Goal: Information Seeking & Learning: Learn about a topic

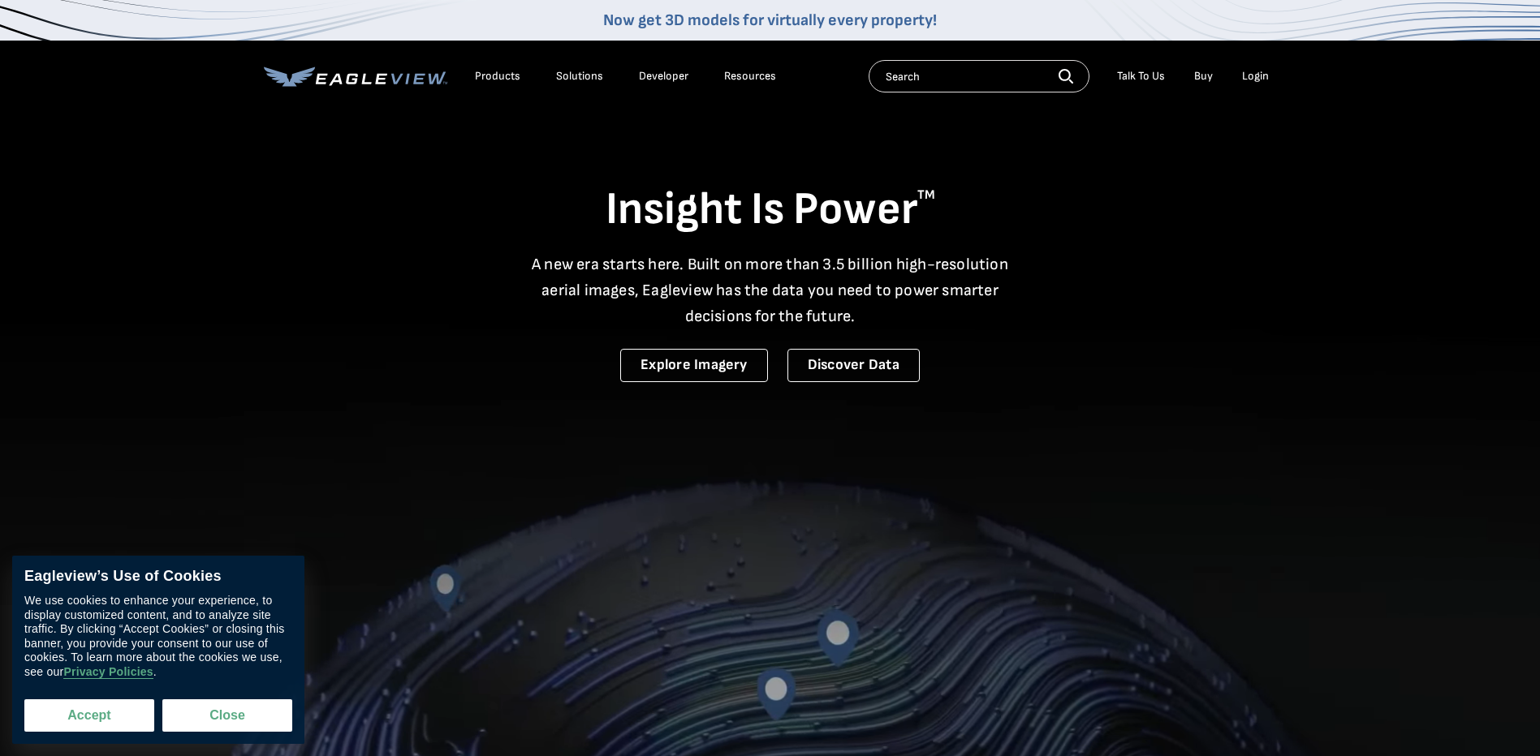
click at [106, 717] on button "Accept" at bounding box center [89, 716] width 130 height 32
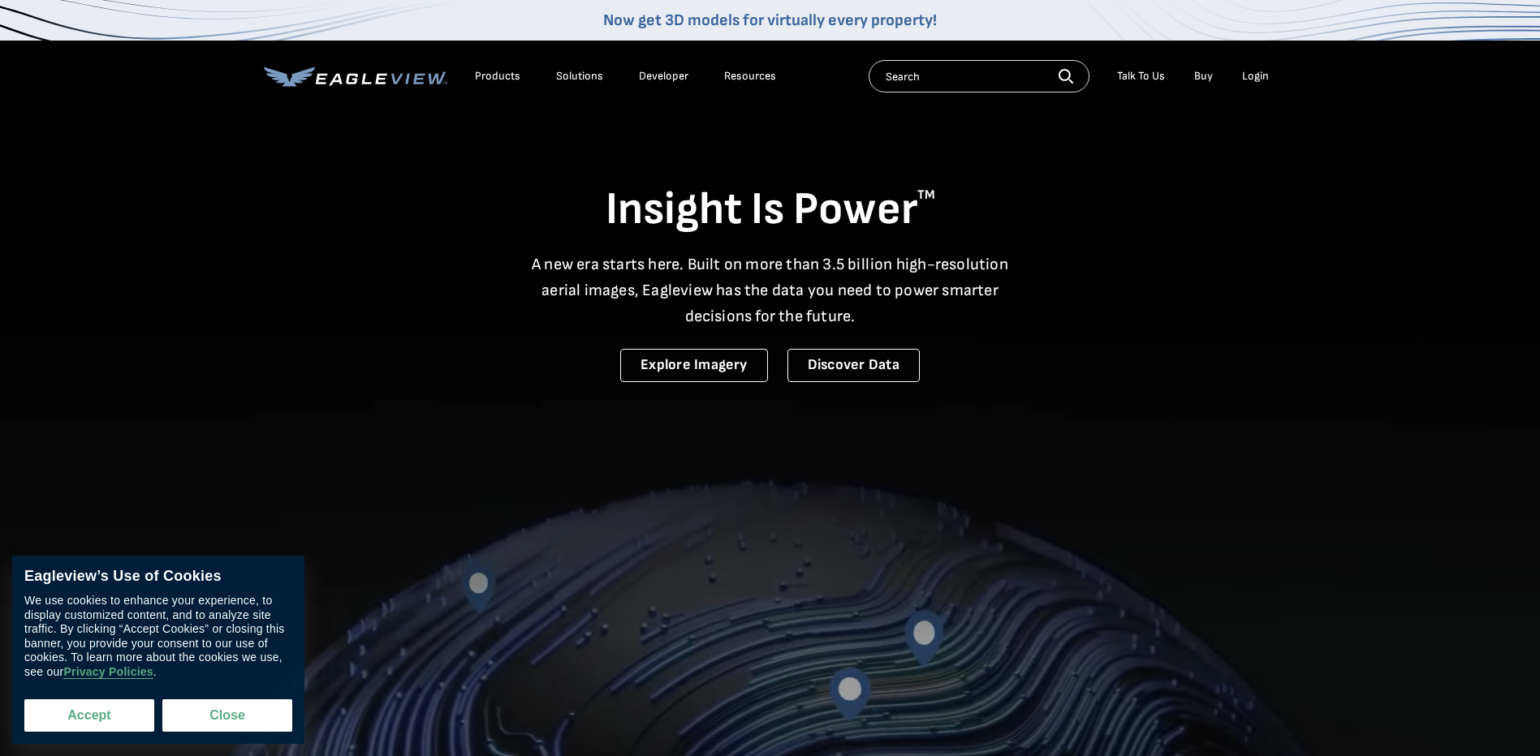
checkbox input "true"
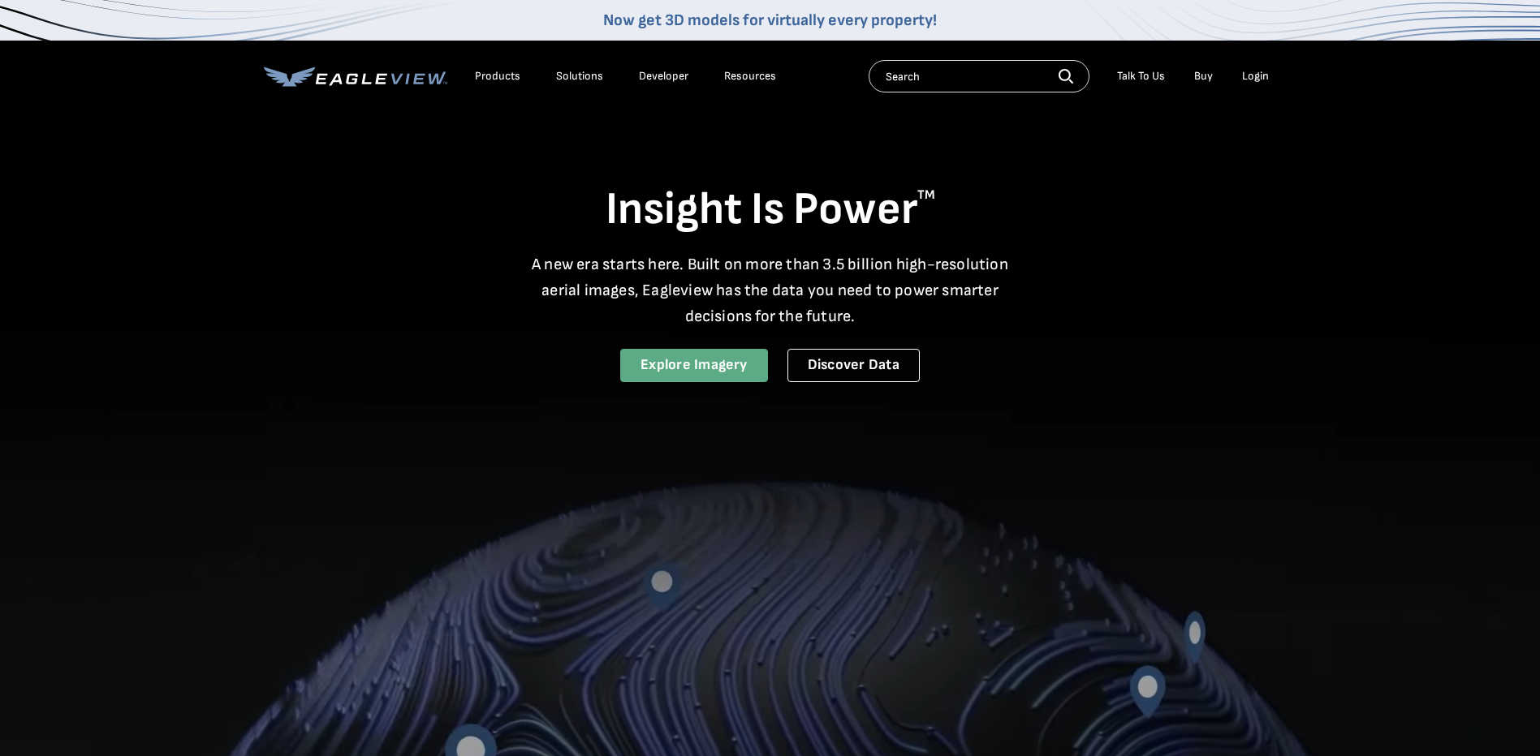
click at [669, 366] on link "Explore Imagery" at bounding box center [694, 365] width 148 height 33
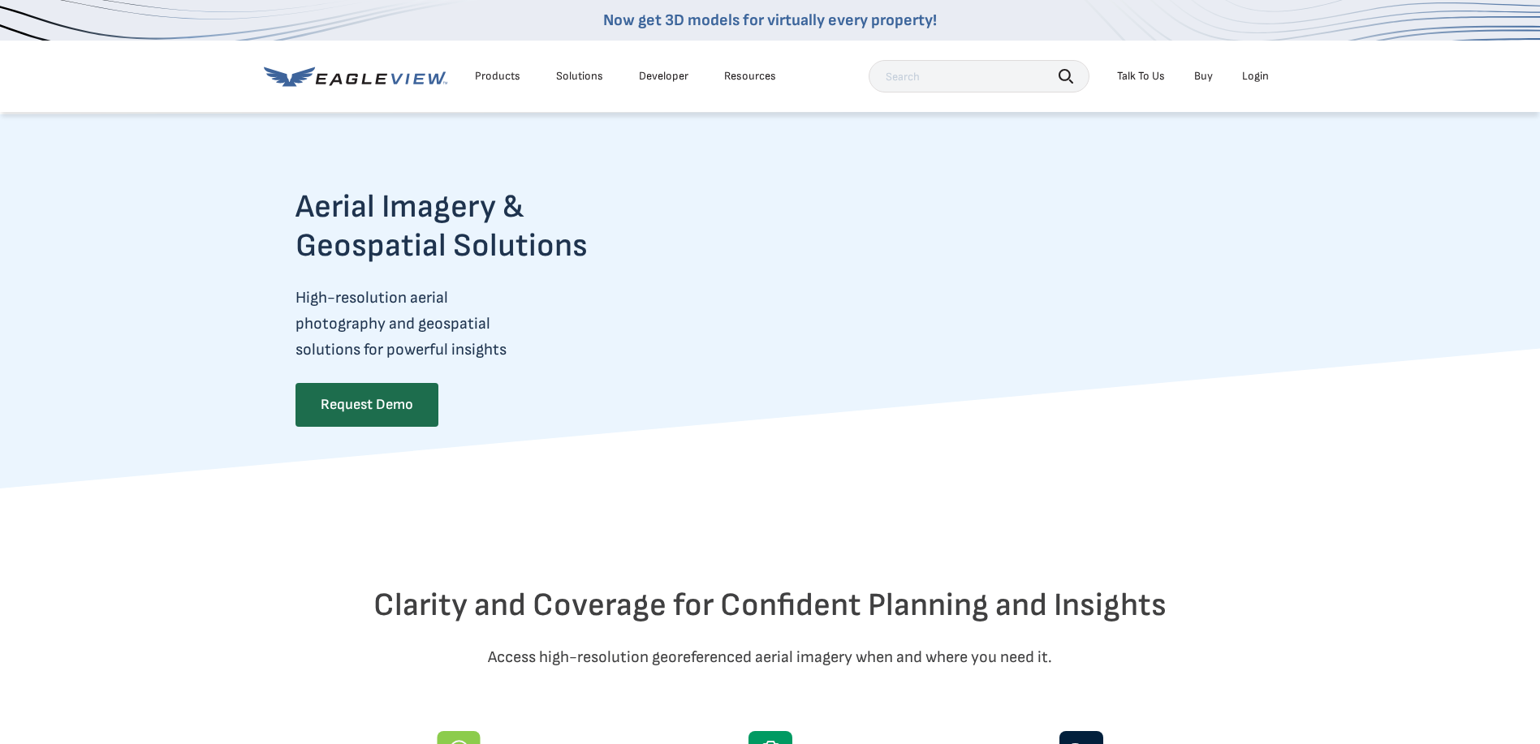
click at [523, 69] on li "Products" at bounding box center [498, 76] width 62 height 24
click at [496, 71] on div "Products" at bounding box center [497, 76] width 45 height 15
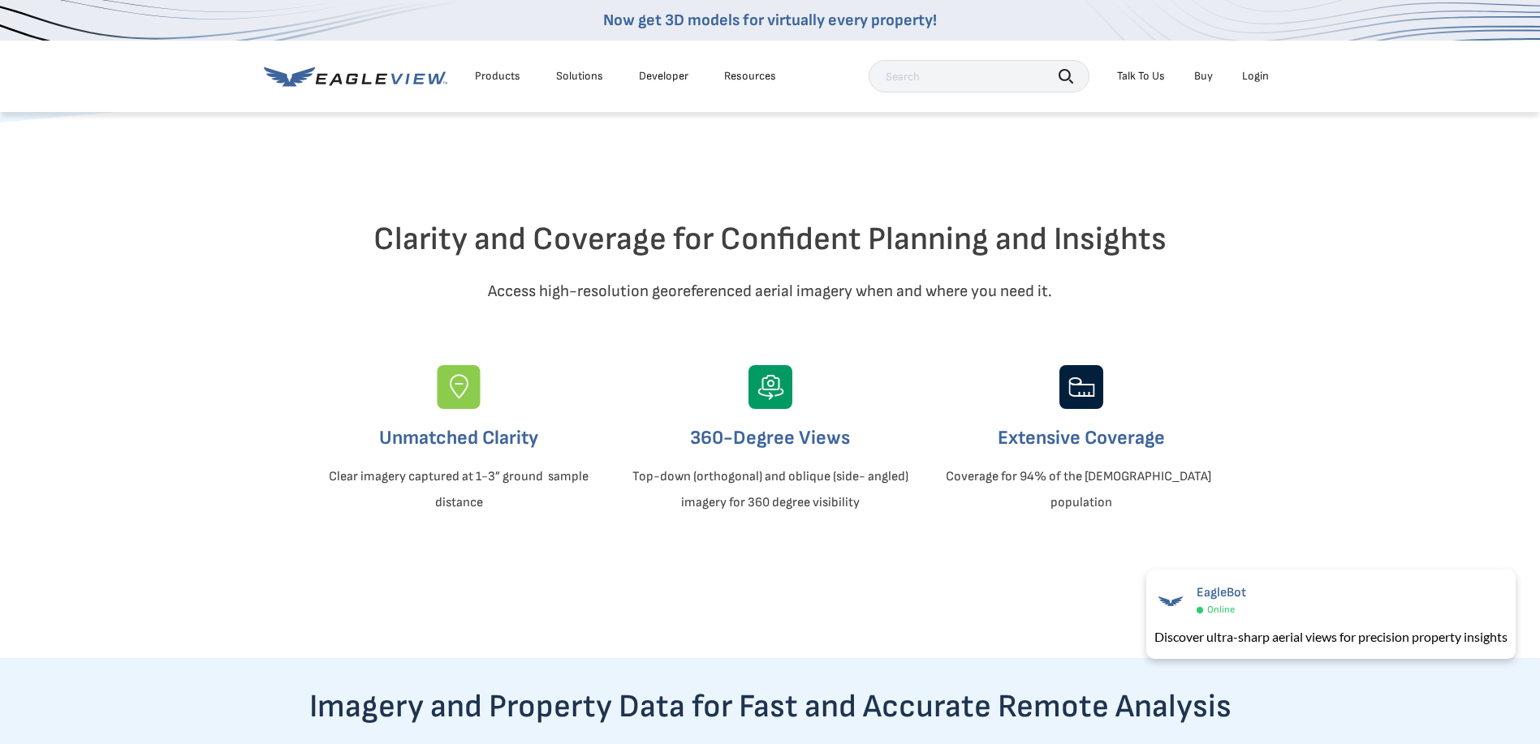
scroll to position [406, 0]
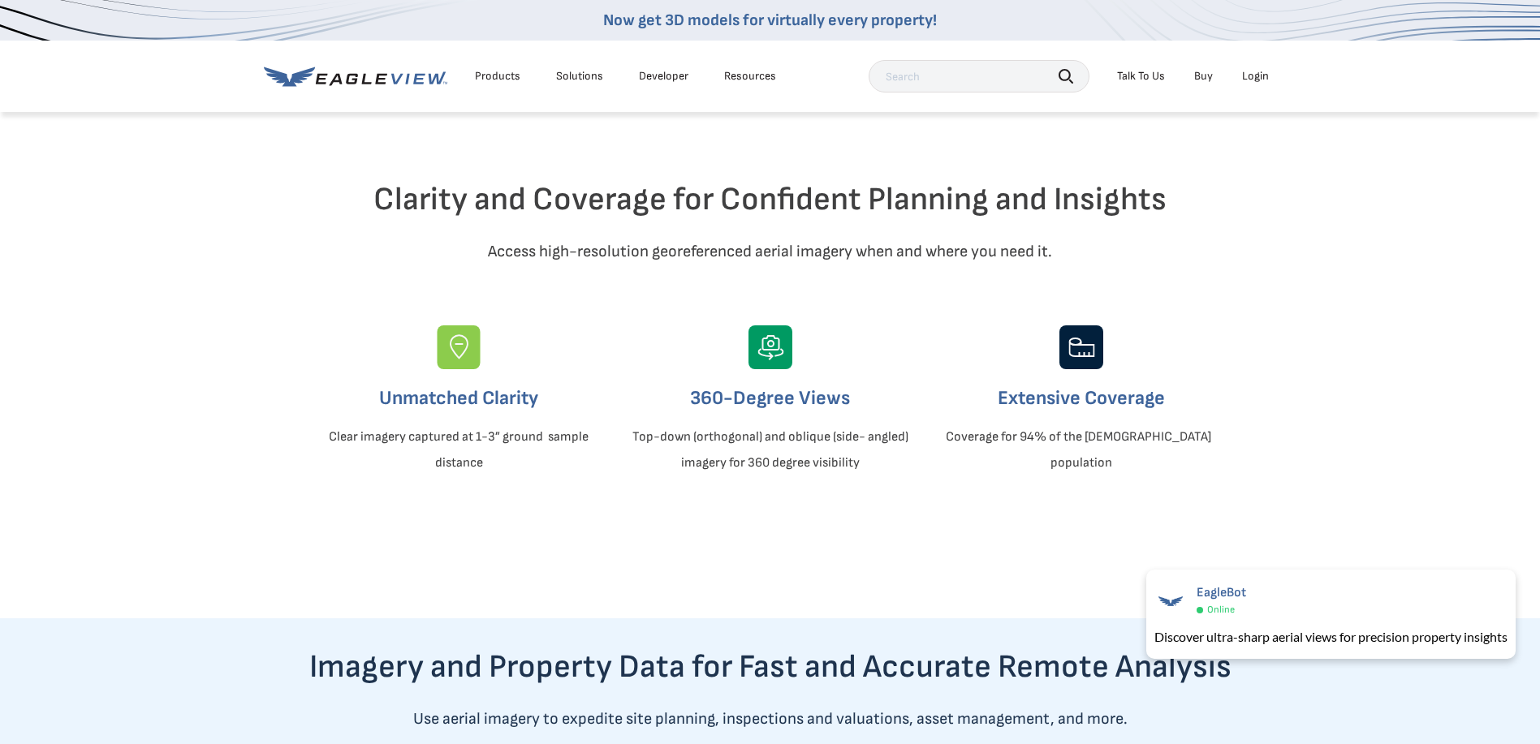
click at [764, 369] on img at bounding box center [770, 347] width 44 height 44
click at [1509, 579] on span "×" at bounding box center [1511, 580] width 9 height 17
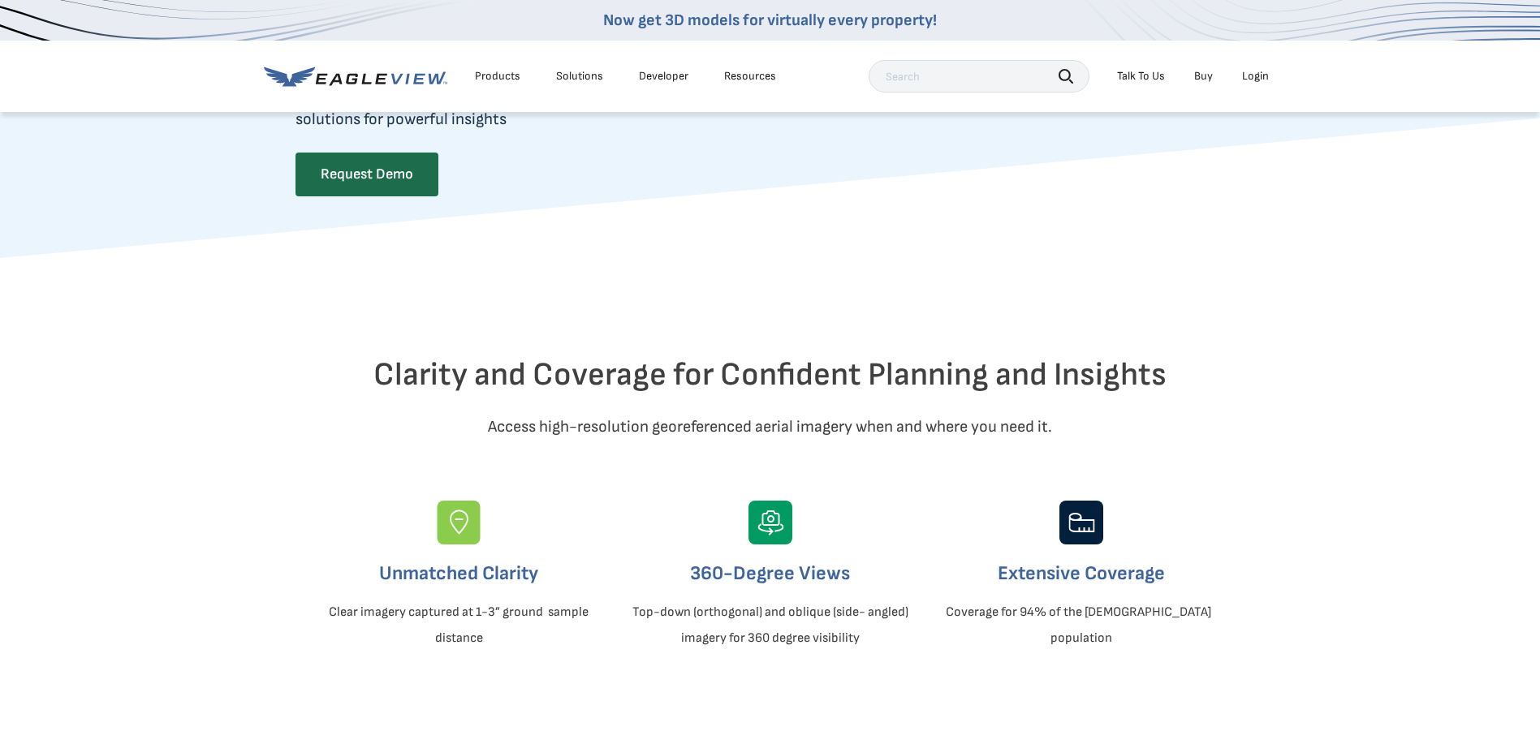
scroll to position [0, 0]
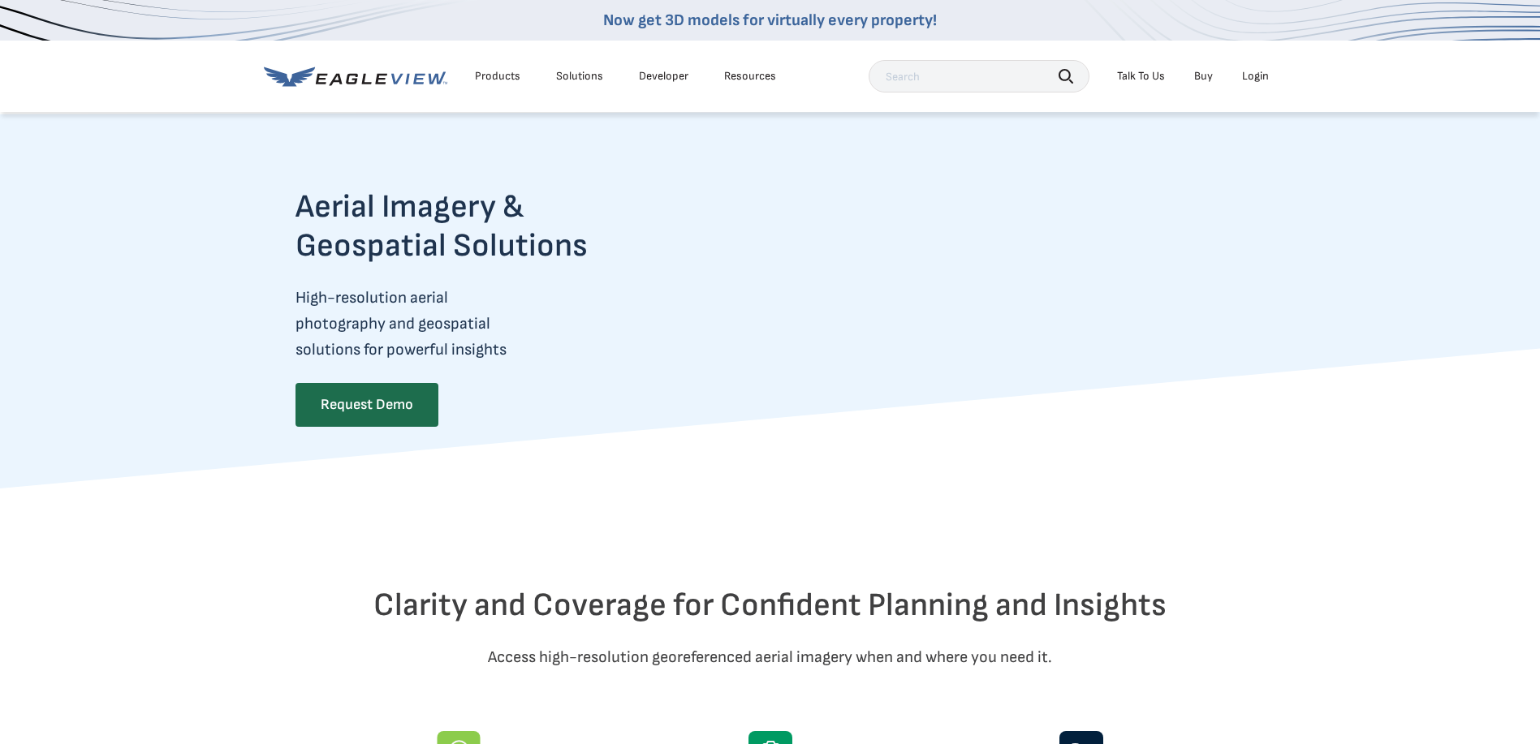
click at [497, 75] on div "Products" at bounding box center [497, 76] width 45 height 15
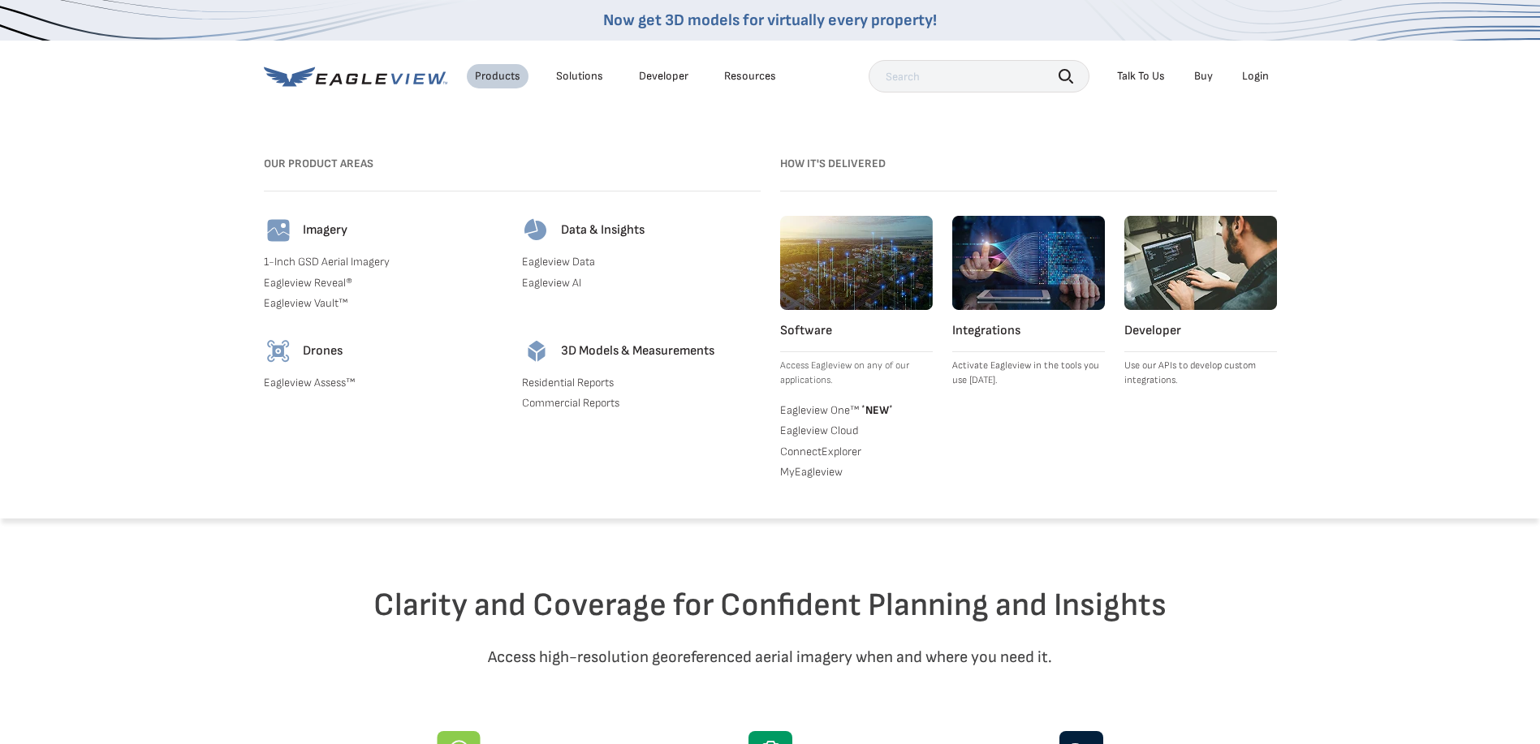
click at [304, 377] on link "Eagleview Assess™" at bounding box center [383, 383] width 239 height 15
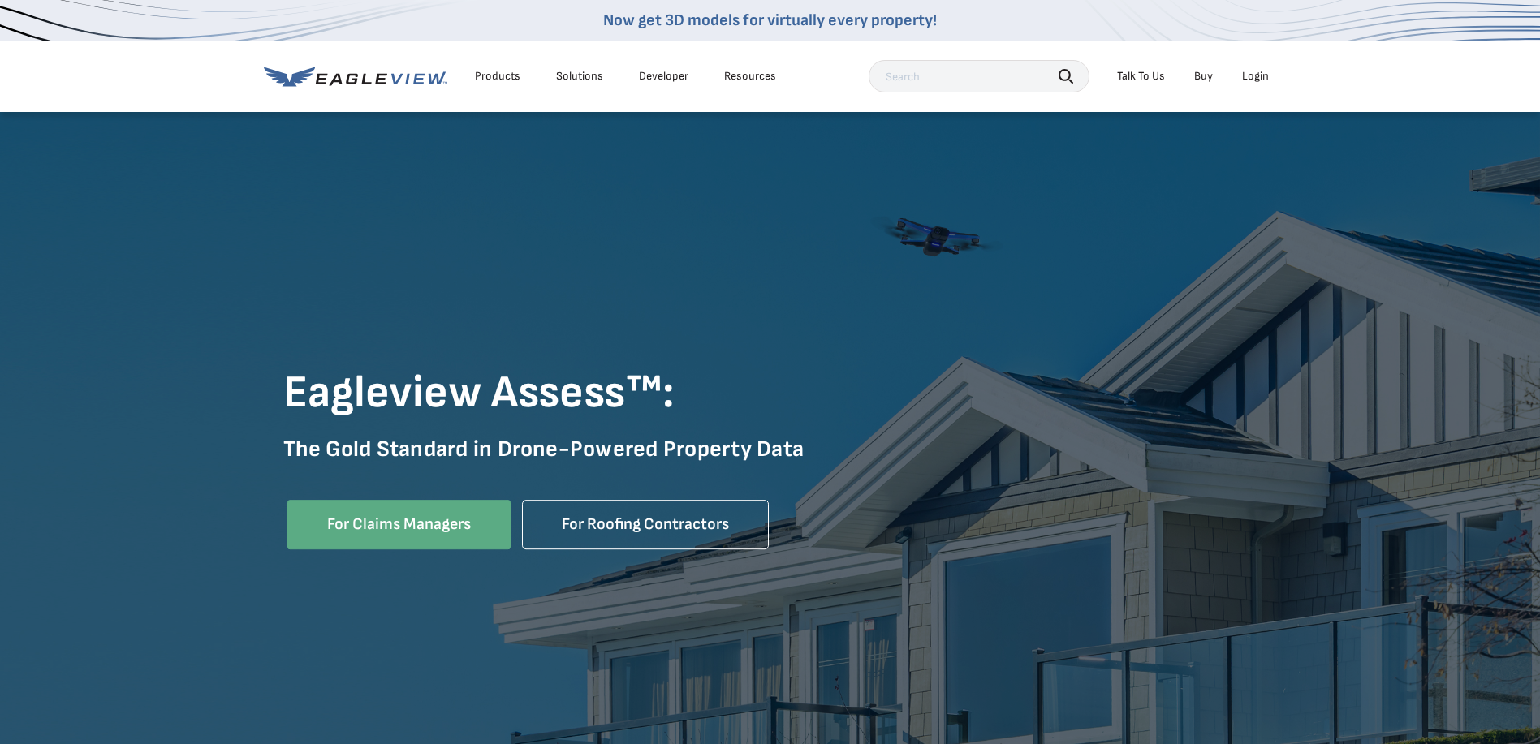
click at [580, 71] on div "Solutions" at bounding box center [579, 76] width 47 height 15
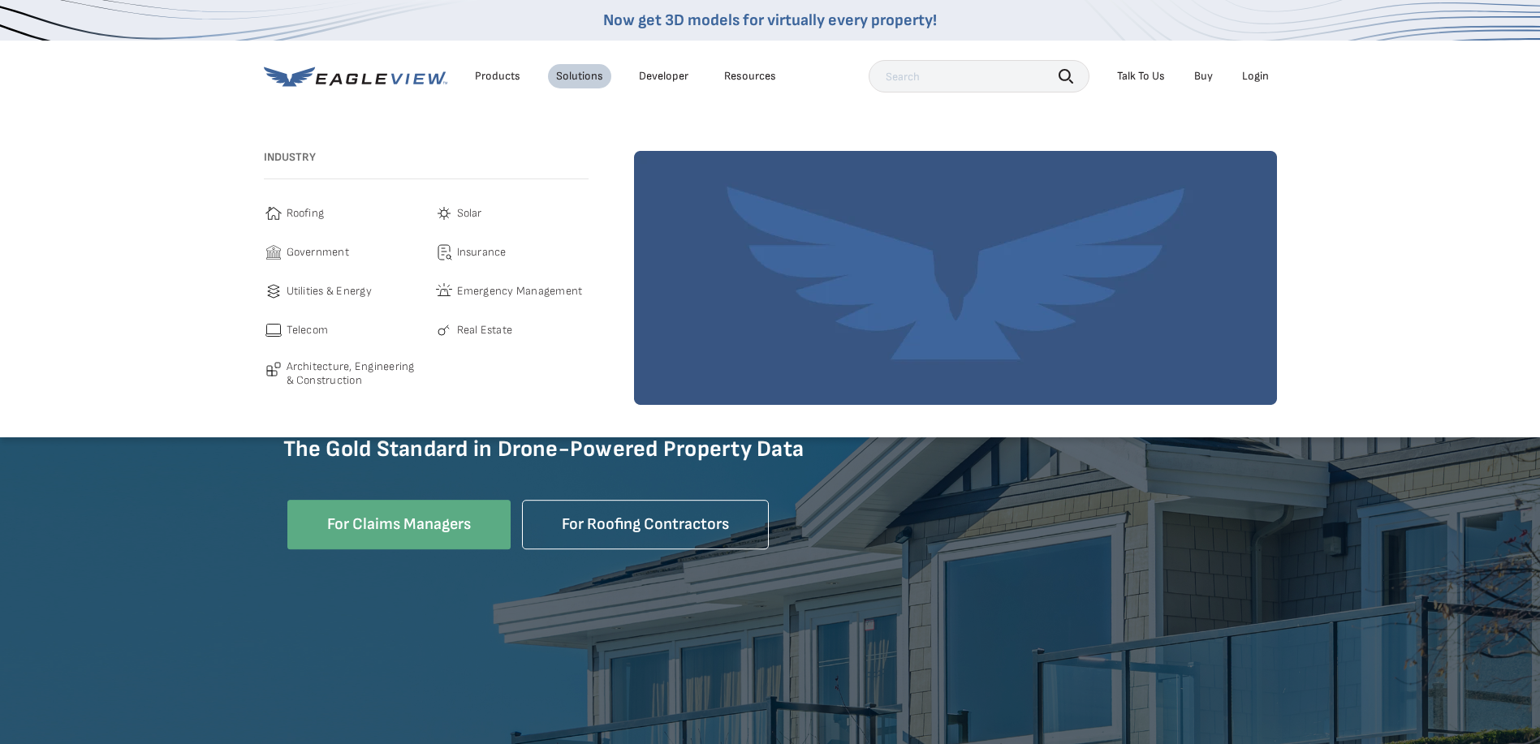
click at [665, 73] on link "Developer" at bounding box center [664, 76] width 50 height 15
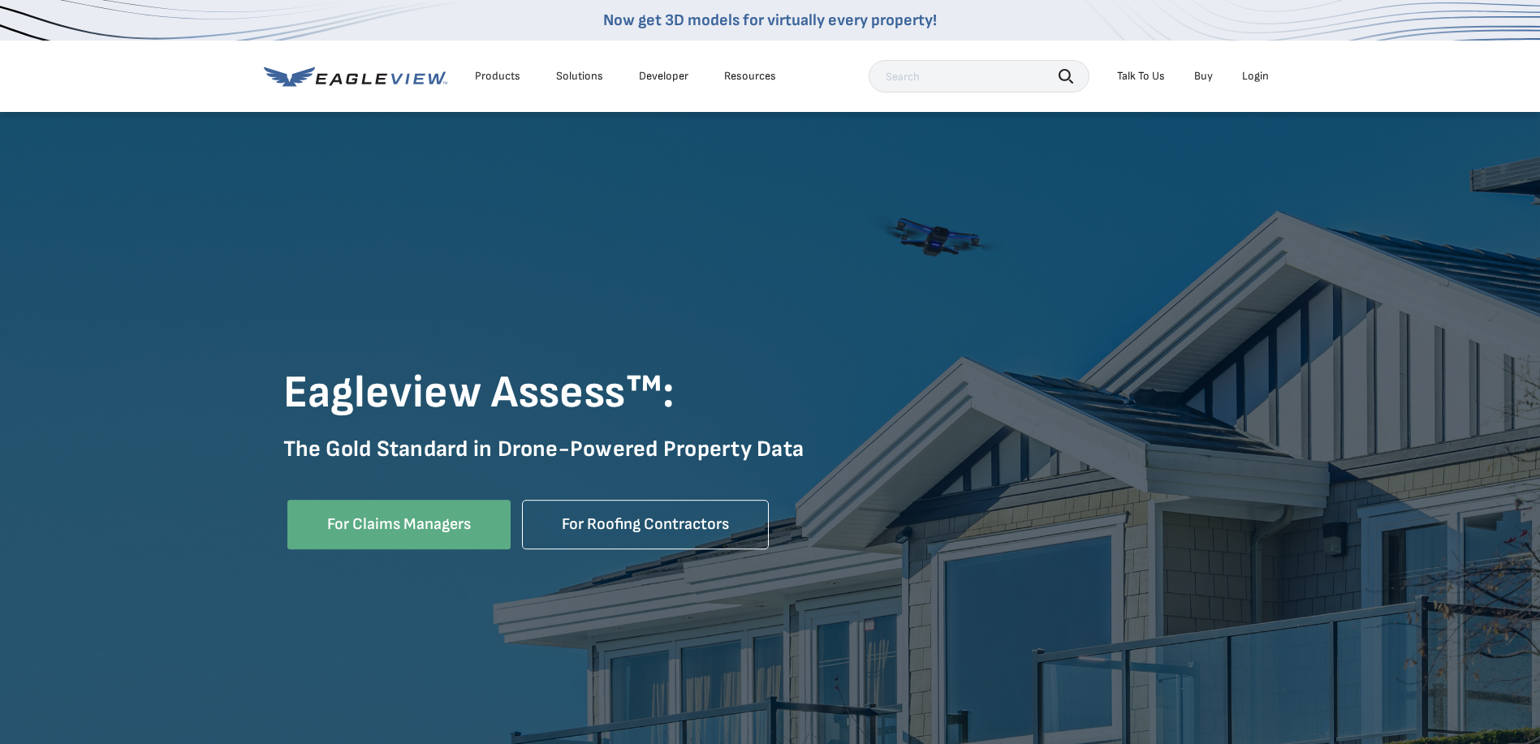
click at [734, 70] on div "Resources" at bounding box center [750, 76] width 52 height 15
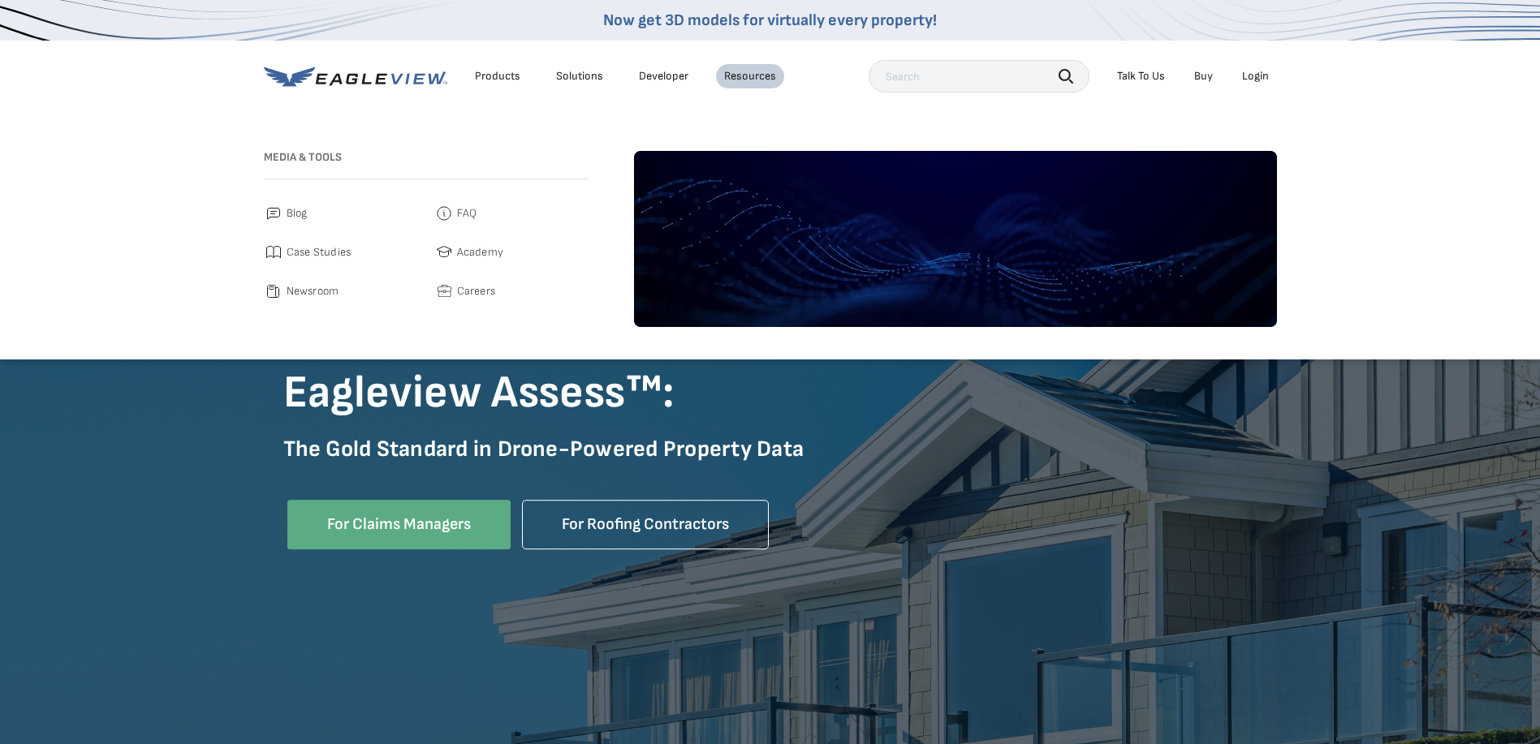
click at [501, 74] on div "Products" at bounding box center [497, 76] width 45 height 15
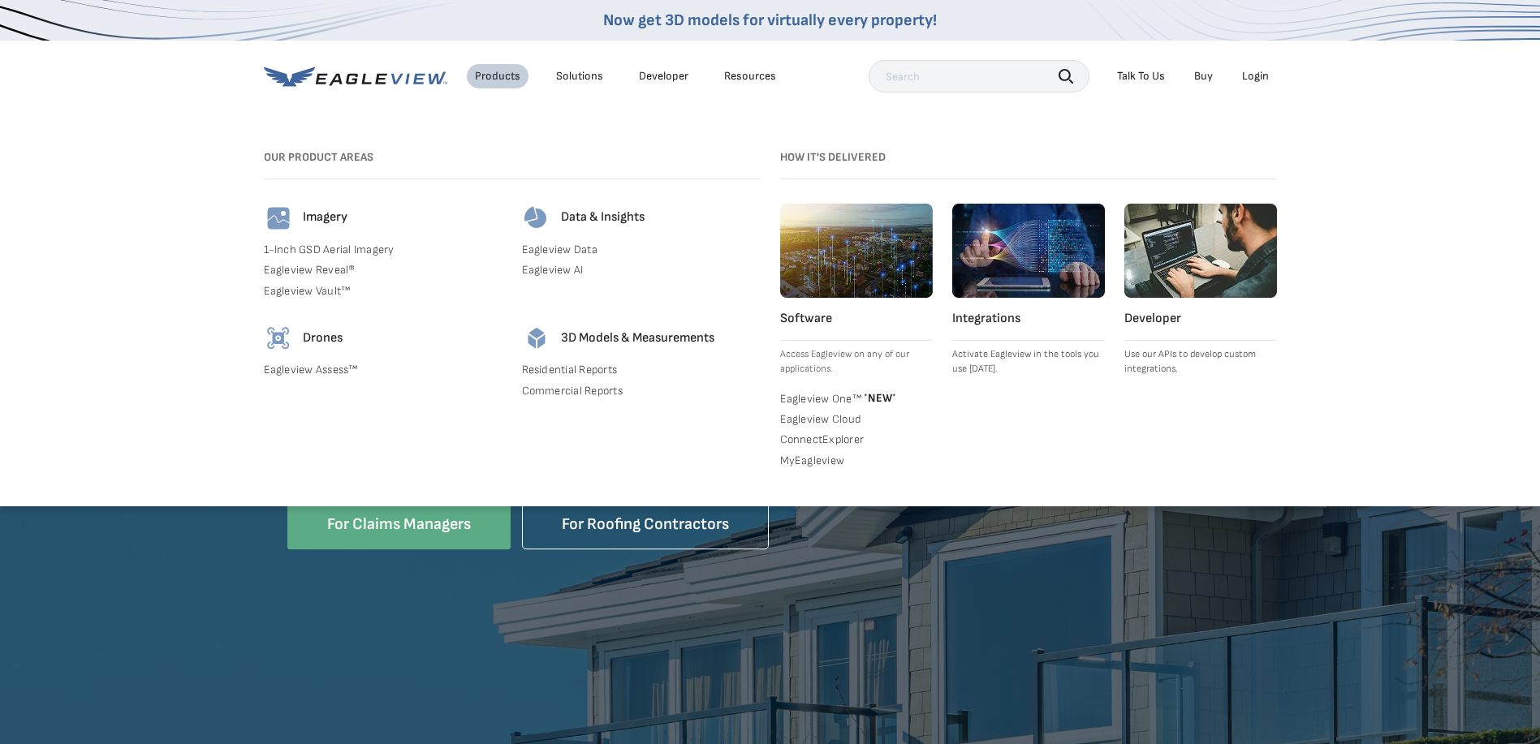
click at [288, 260] on div "Imagery 1-Inch GSD Aerial Imagery Eagleview Reveal® Eagleview Vault™" at bounding box center [383, 254] width 239 height 101
click at [306, 251] on link "1-Inch GSD Aerial Imagery" at bounding box center [383, 250] width 239 height 15
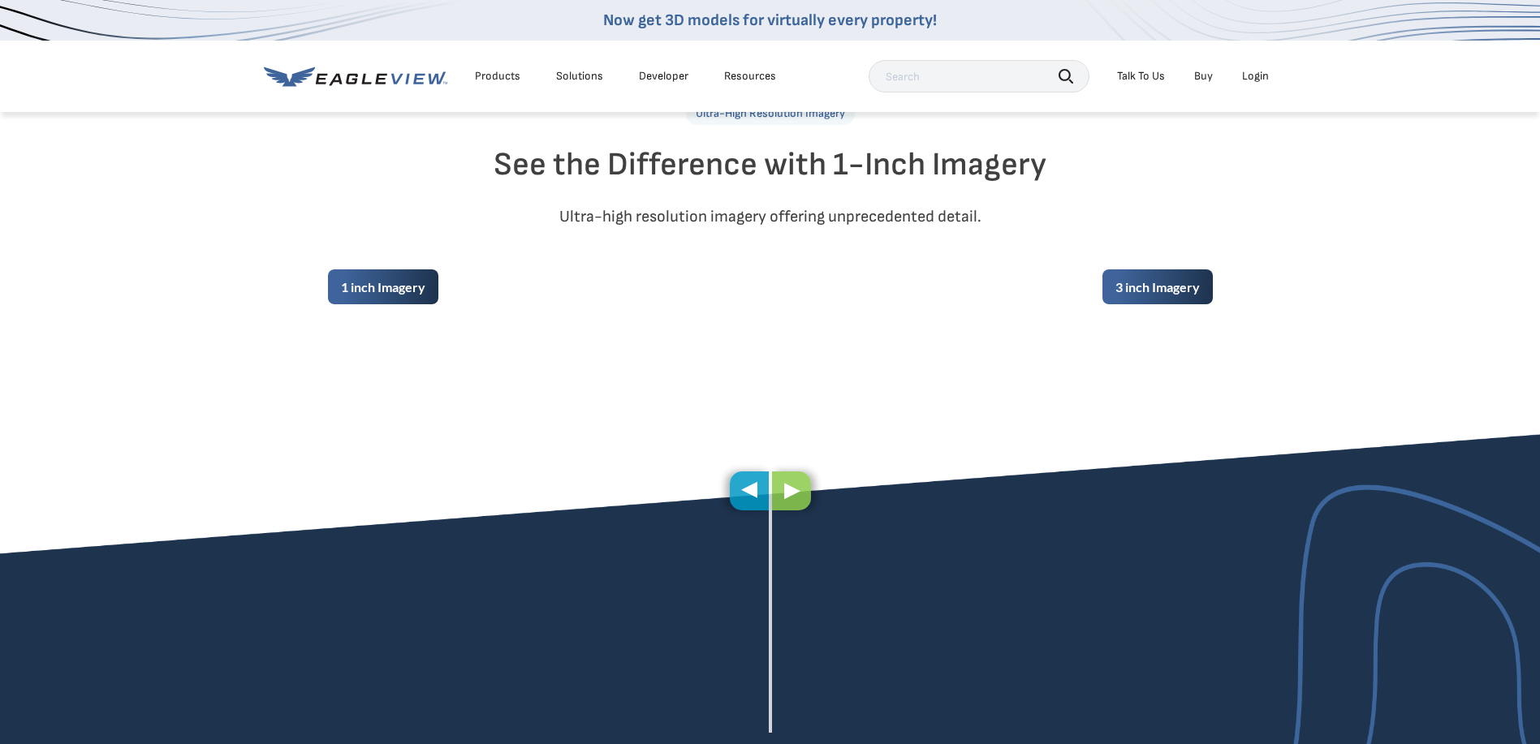
scroll to position [812, 0]
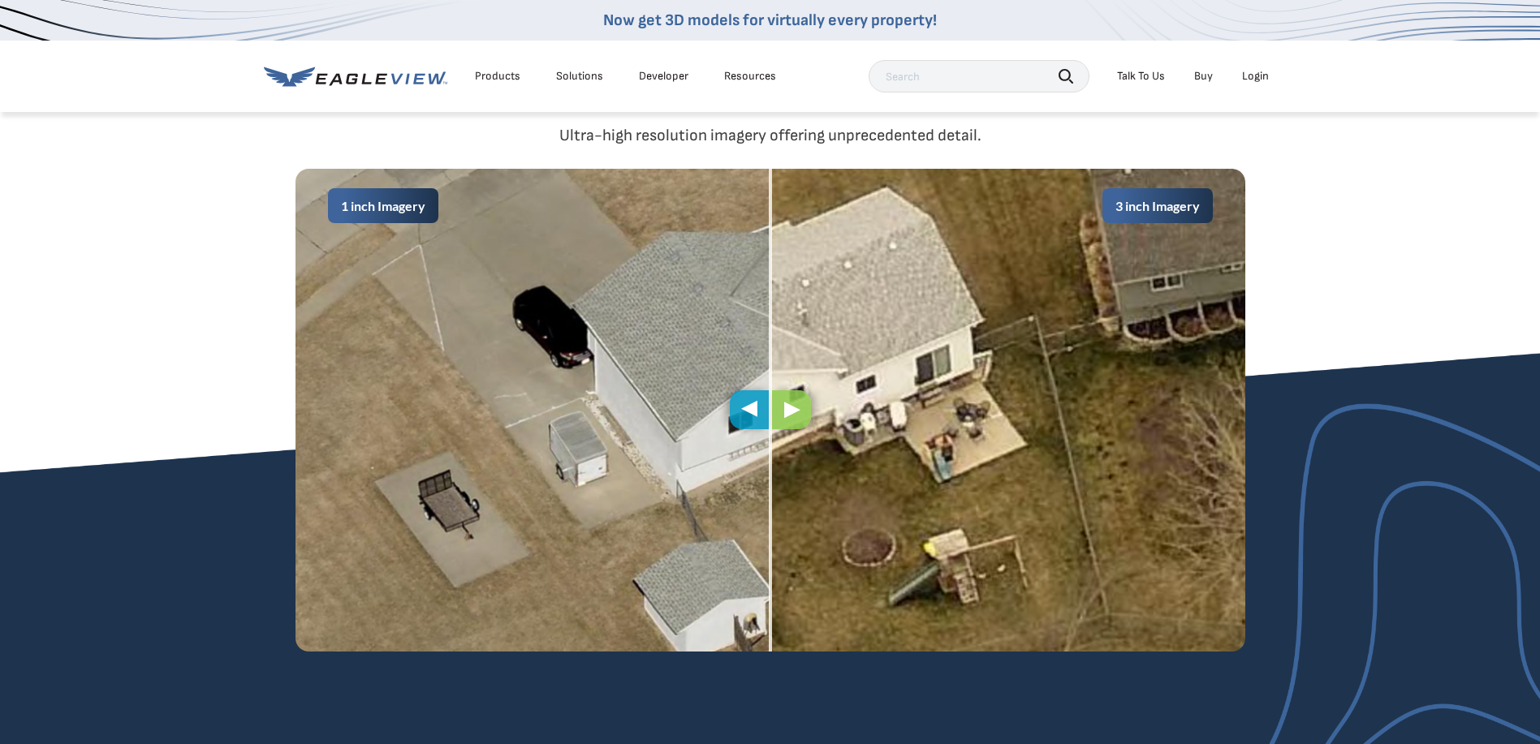
click at [769, 402] on span at bounding box center [770, 410] width 3 height 483
click at [772, 412] on span at bounding box center [770, 410] width 3 height 483
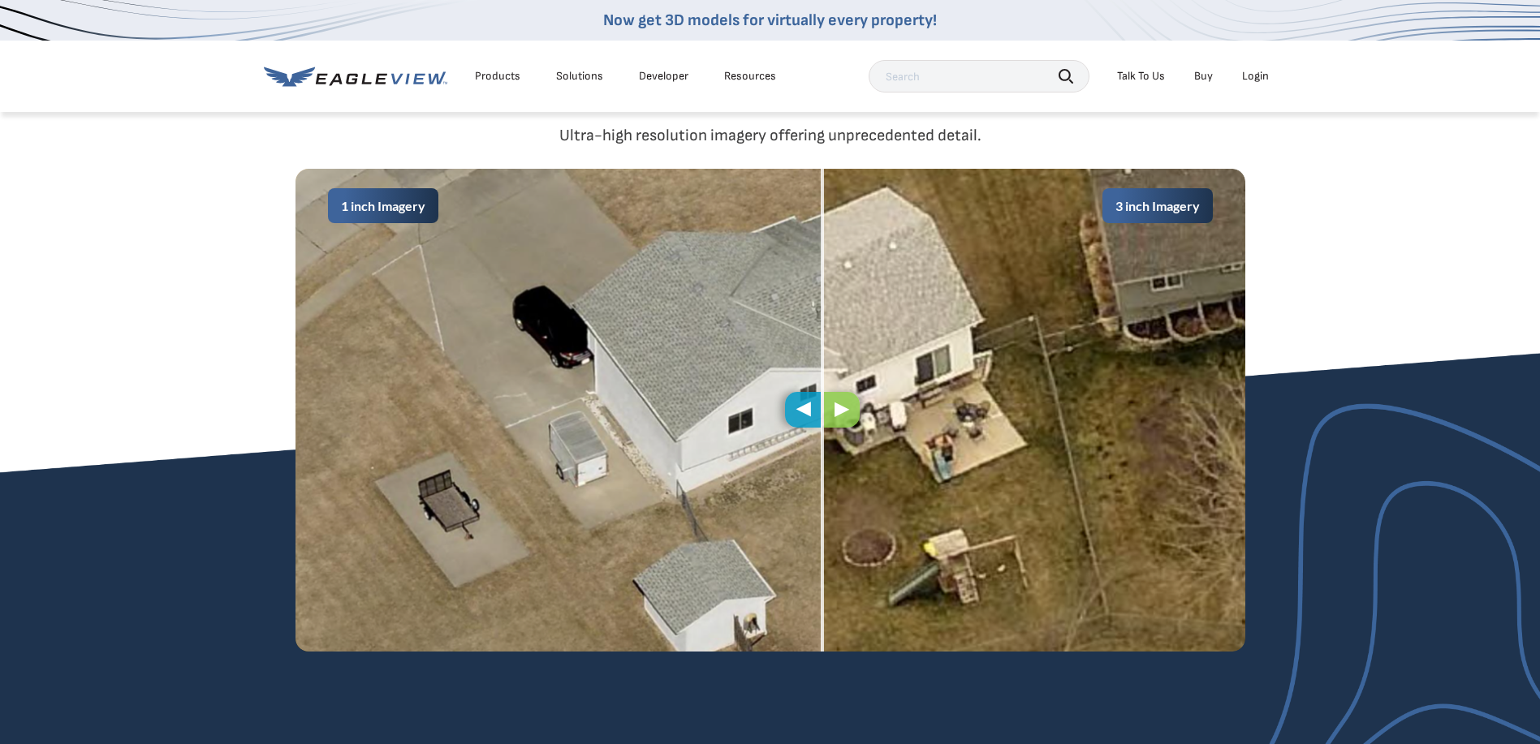
drag, startPoint x: 773, startPoint y: 412, endPoint x: 825, endPoint y: 407, distance: 52.2
click at [824, 407] on span at bounding box center [821, 410] width 3 height 483
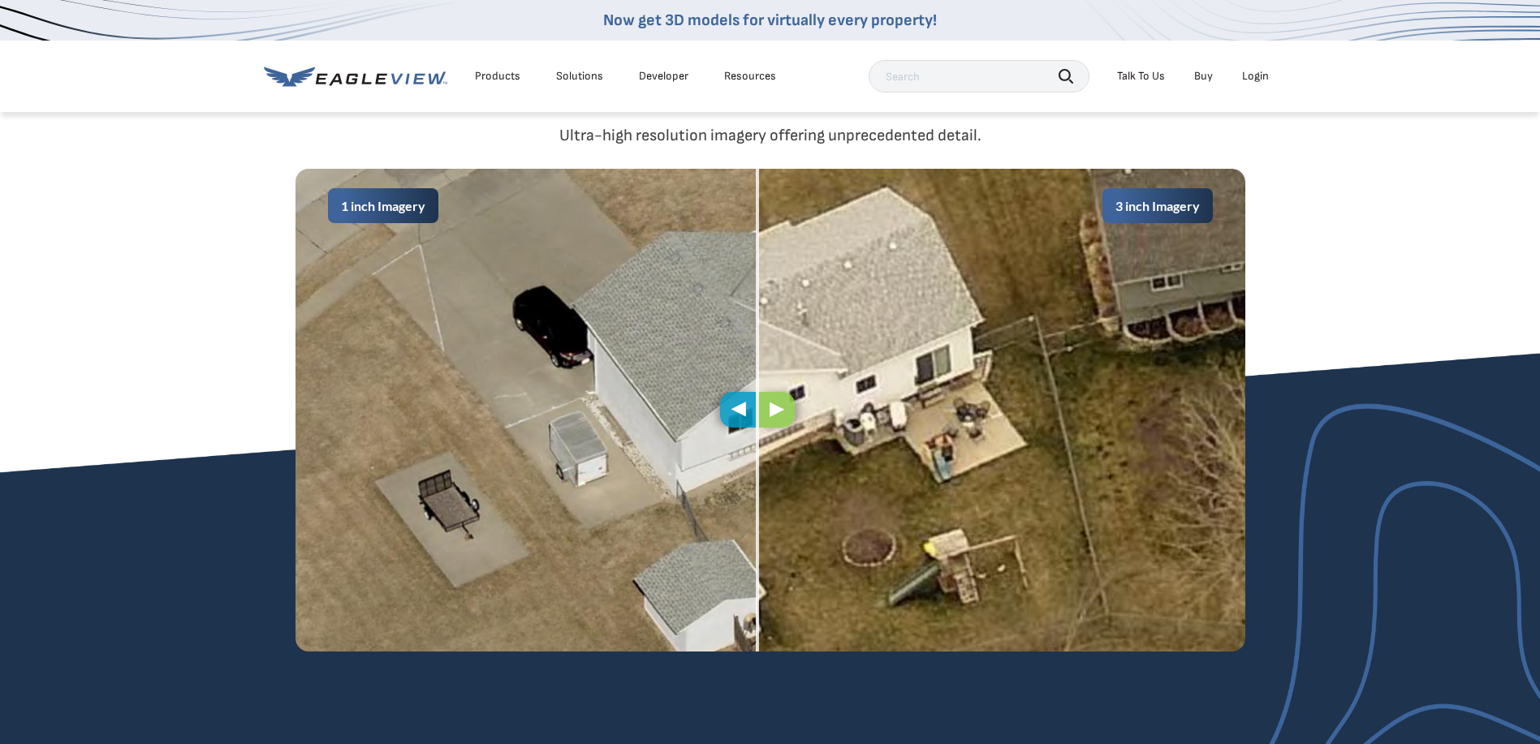
drag, startPoint x: 825, startPoint y: 407, endPoint x: 760, endPoint y: 382, distance: 69.3
click at [760, 382] on div "1 inch Imagery 3 inch Imagery" at bounding box center [770, 410] width 950 height 483
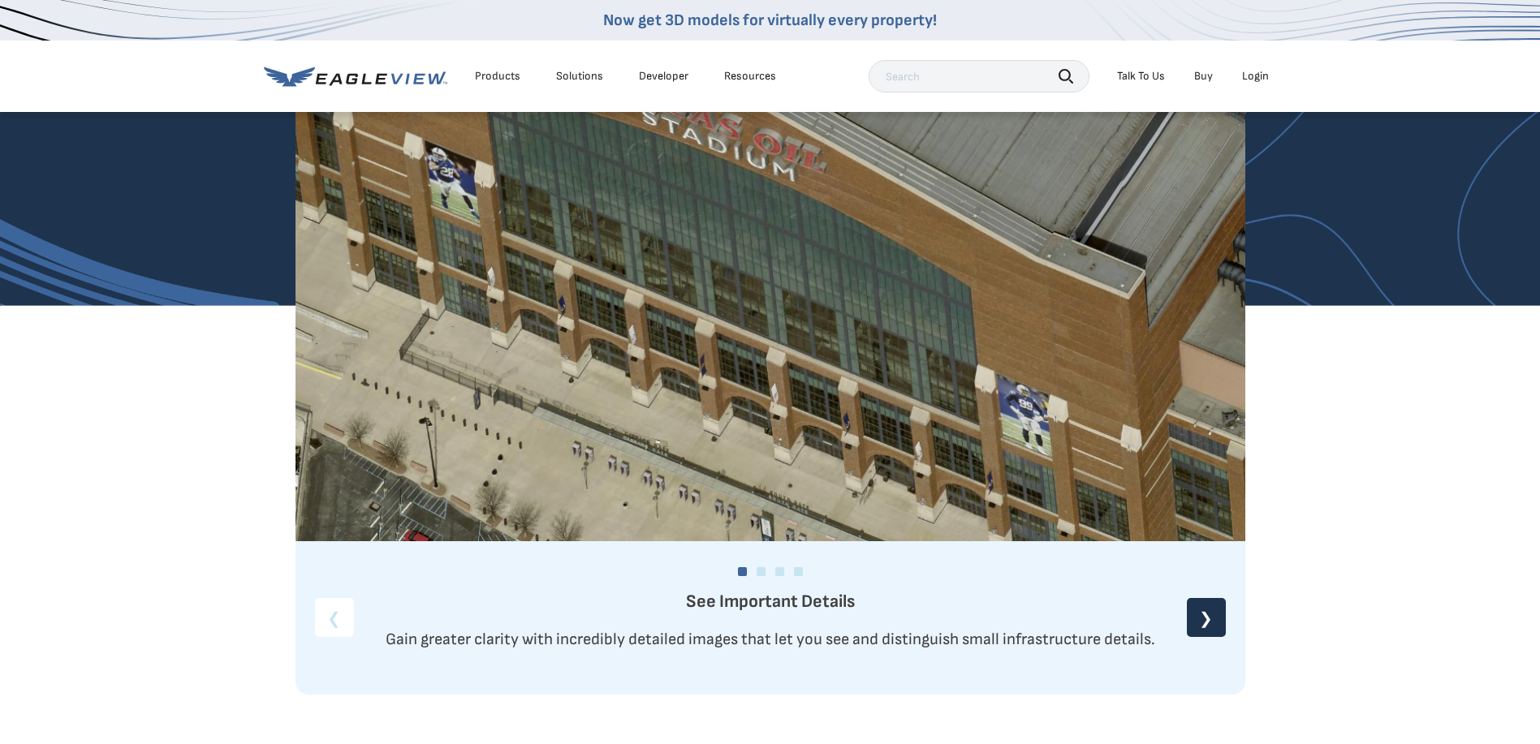
scroll to position [1867, 0]
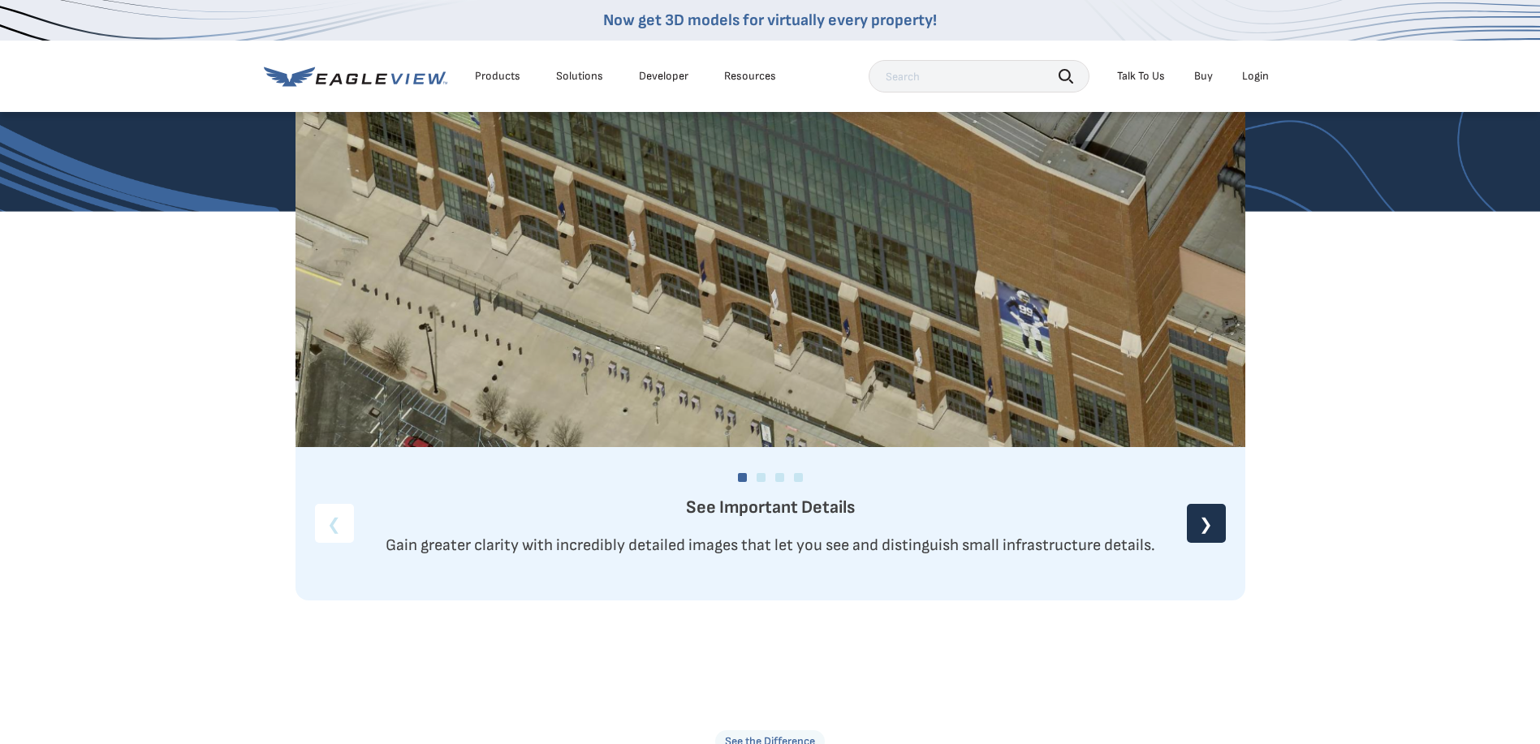
click at [1199, 517] on div "❯" at bounding box center [1205, 523] width 39 height 39
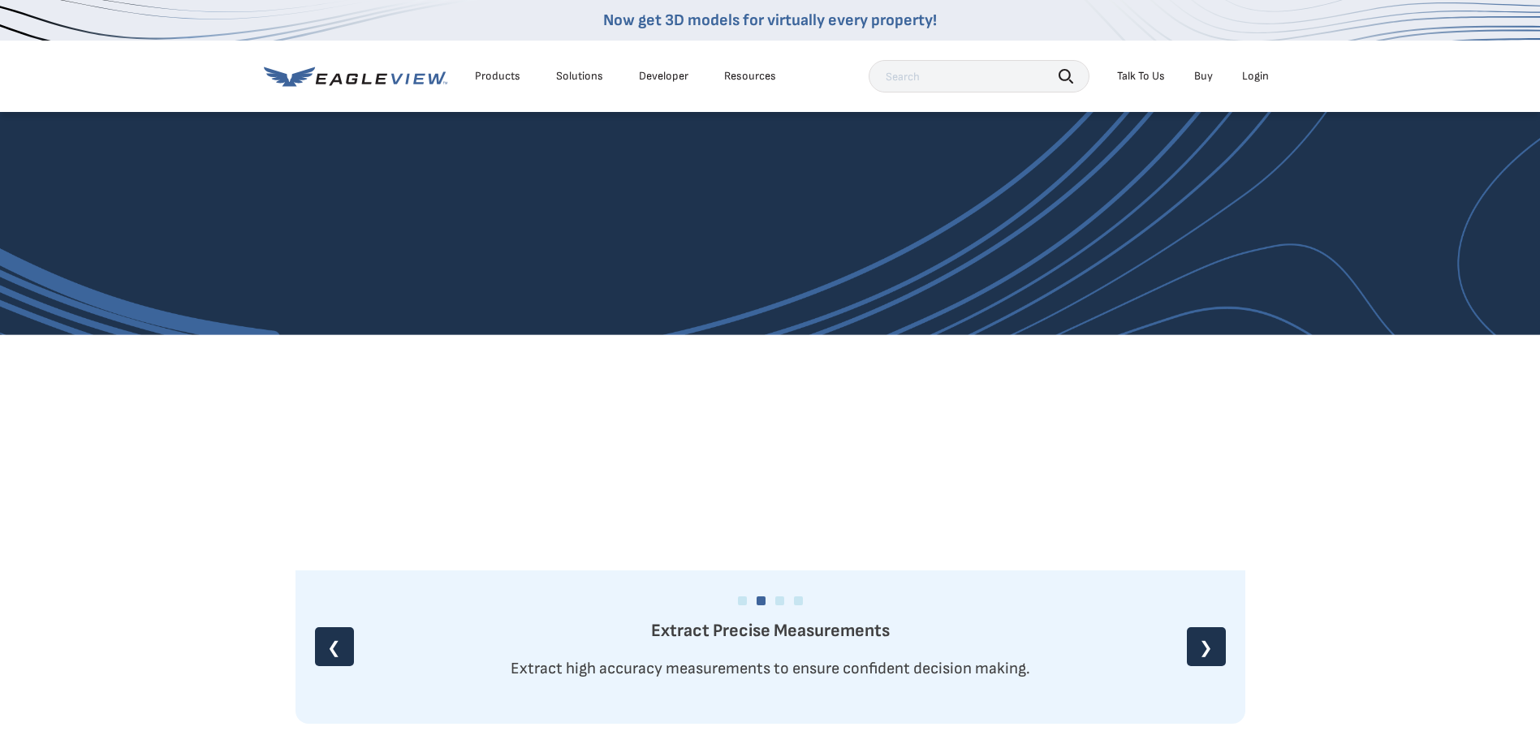
scroll to position [1785, 0]
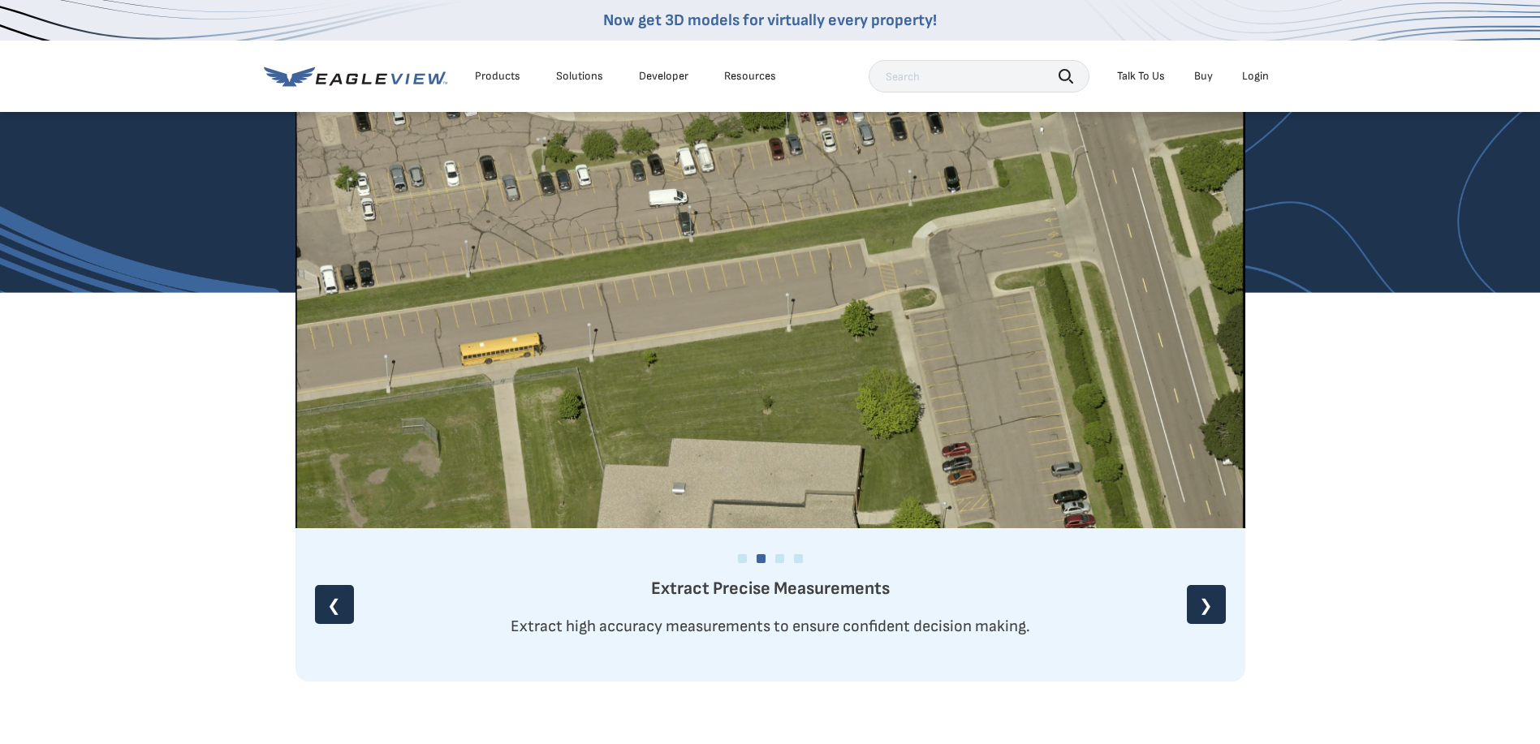
click at [1204, 603] on div "❯" at bounding box center [1205, 604] width 39 height 39
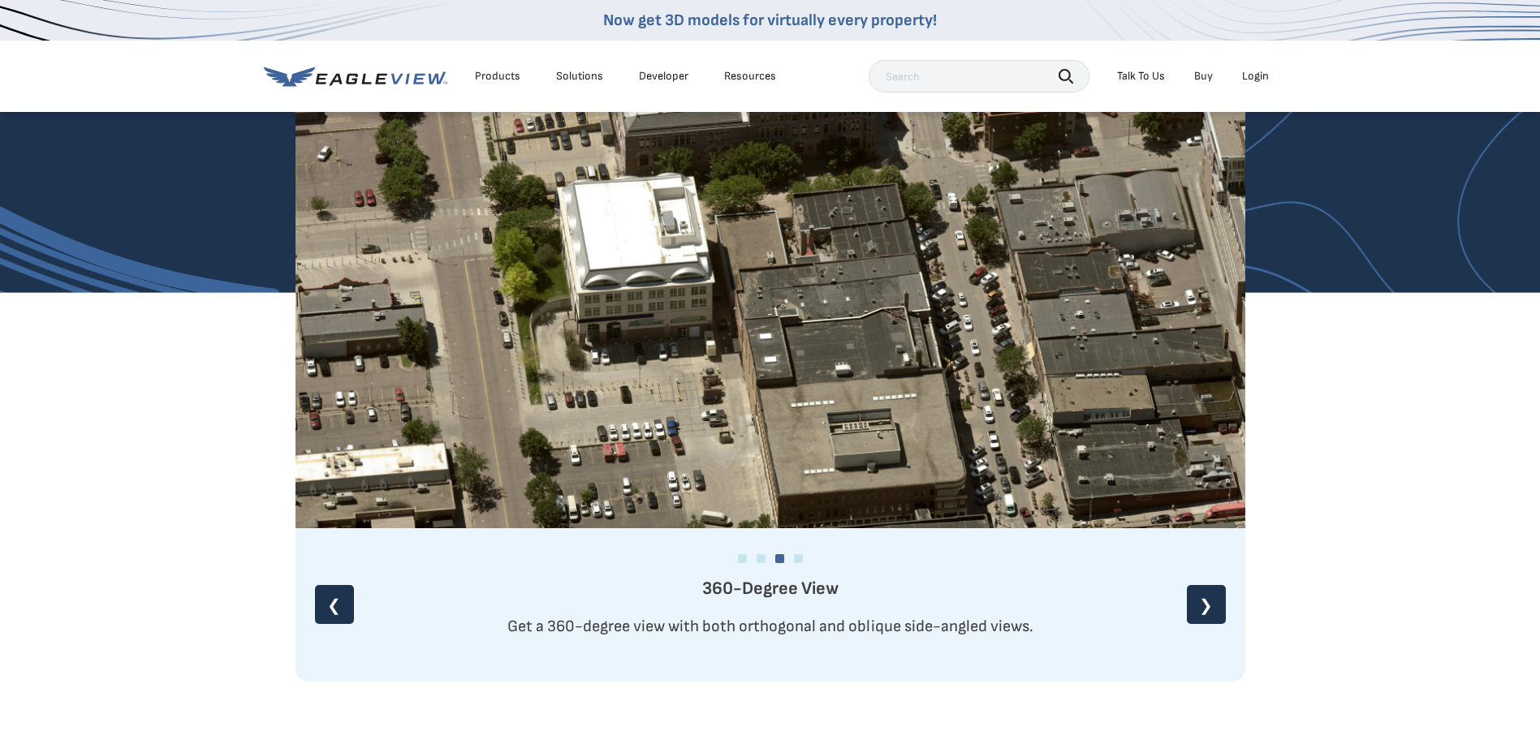
click at [1204, 603] on div "❯" at bounding box center [1205, 604] width 39 height 39
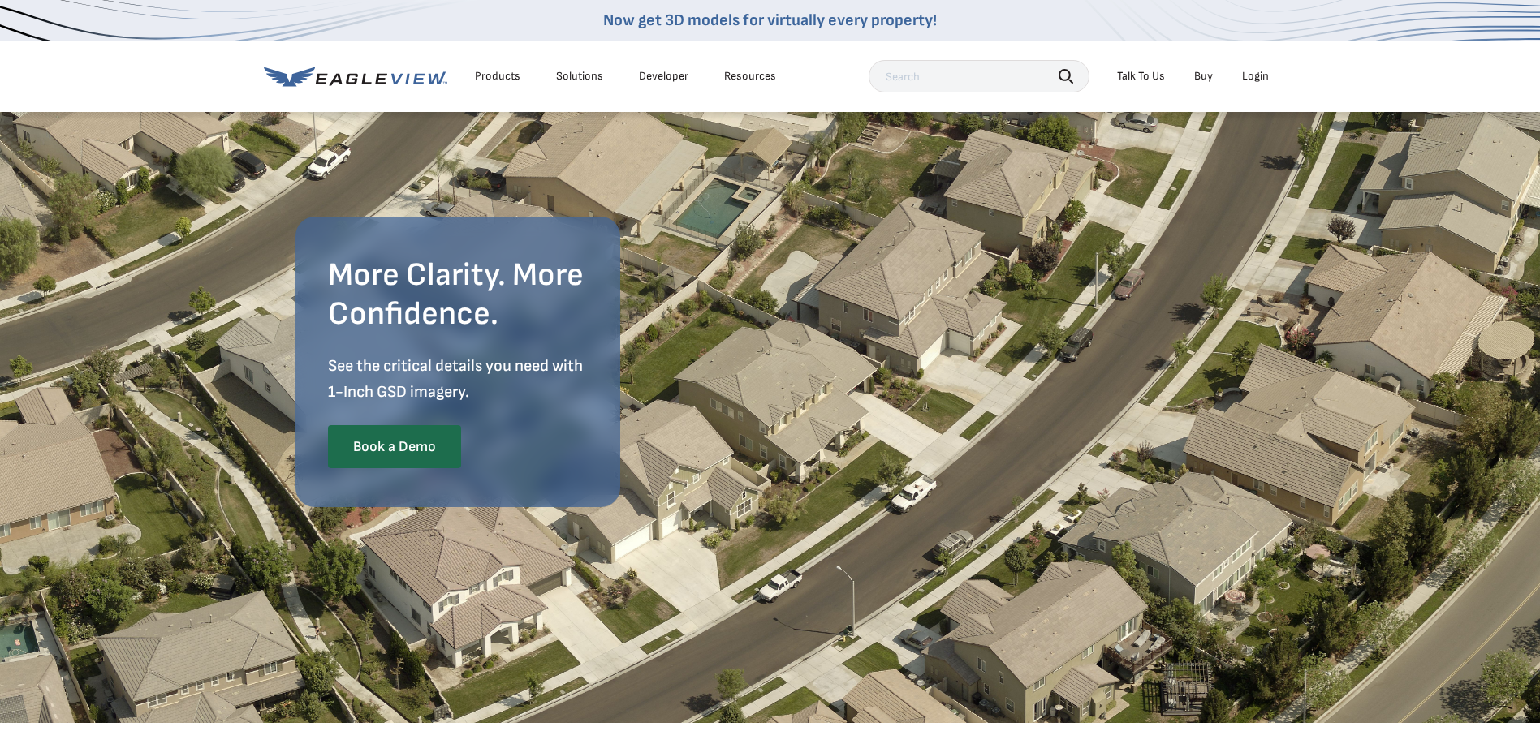
scroll to position [0, 0]
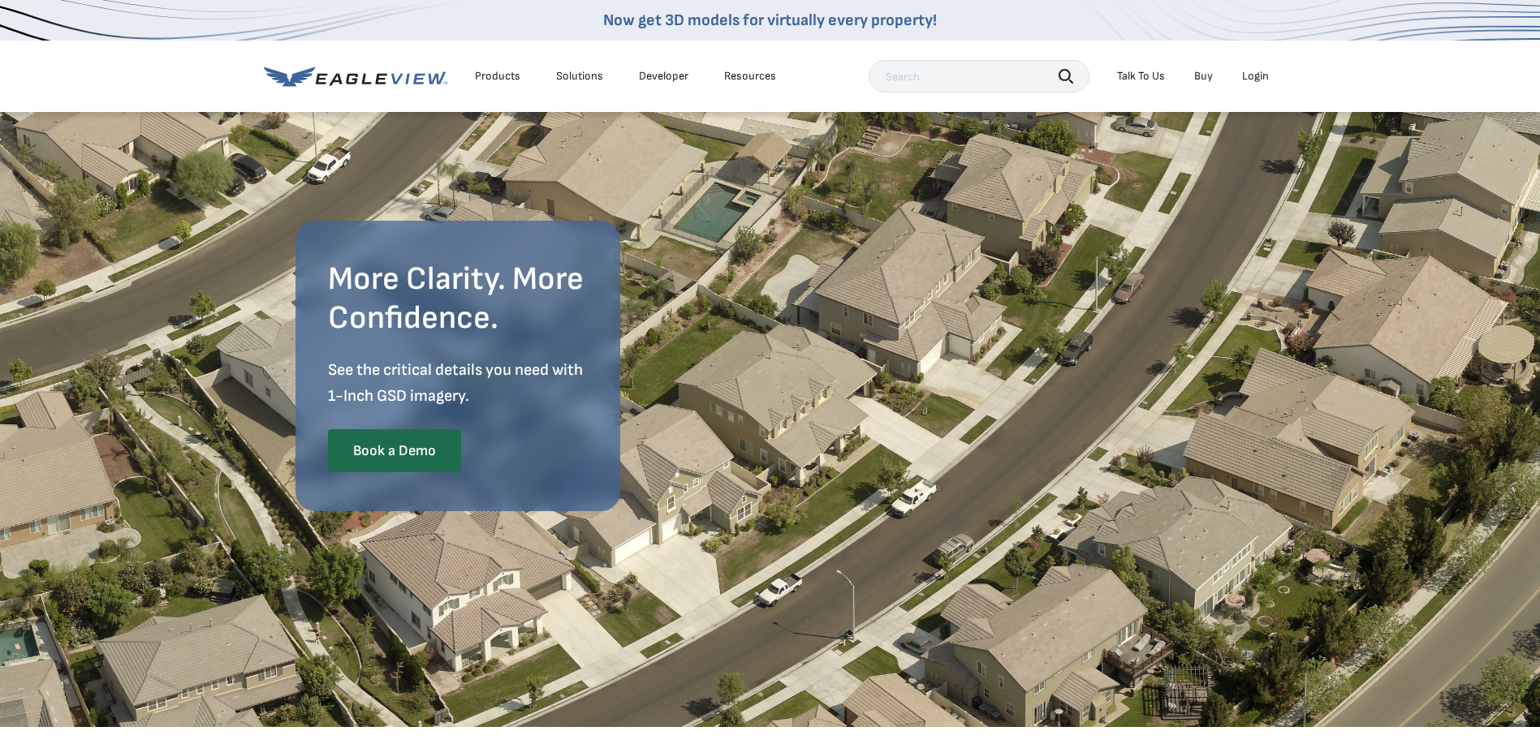
click at [1132, 80] on div "Talk To Us" at bounding box center [1141, 76] width 48 height 15
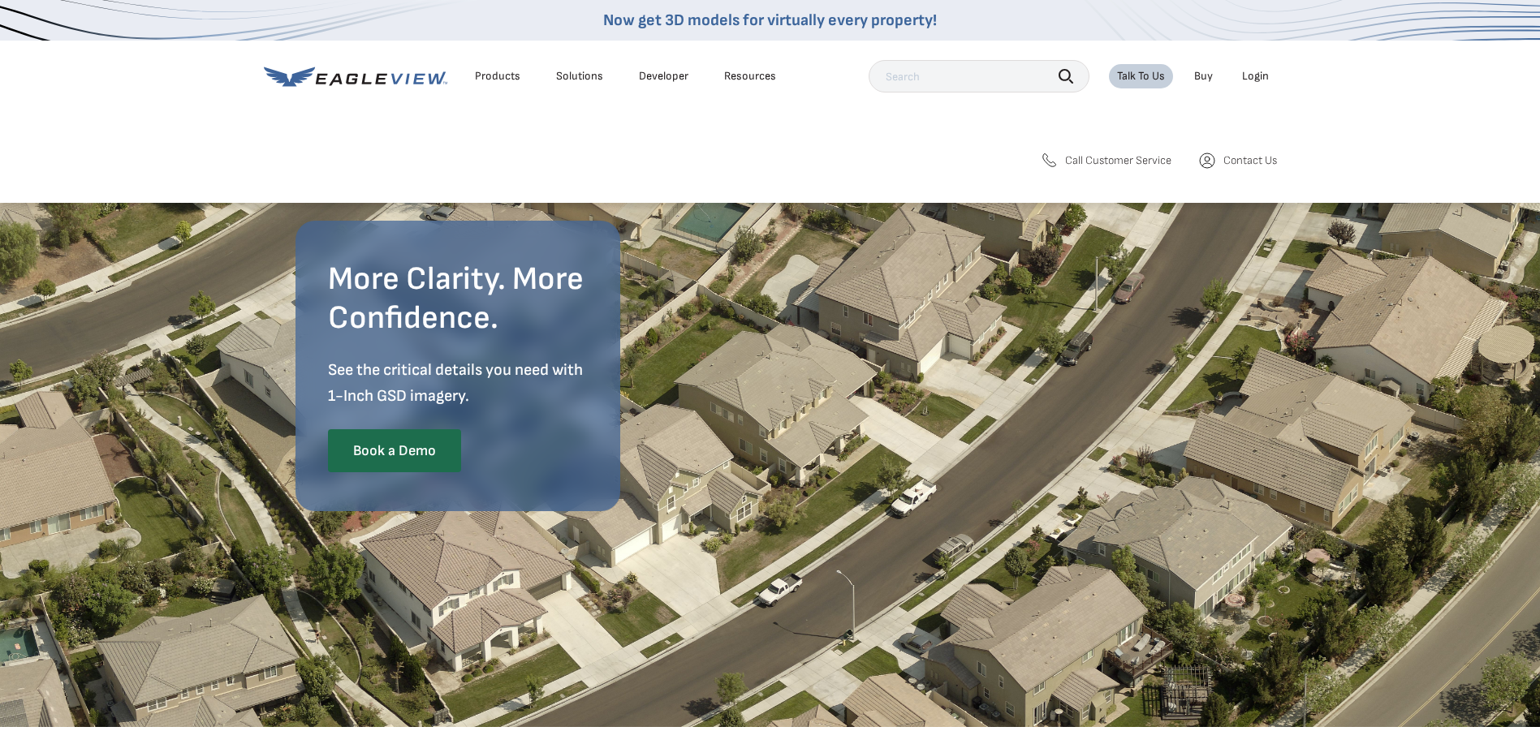
click at [1132, 80] on div "Talk To Us" at bounding box center [1141, 76] width 48 height 15
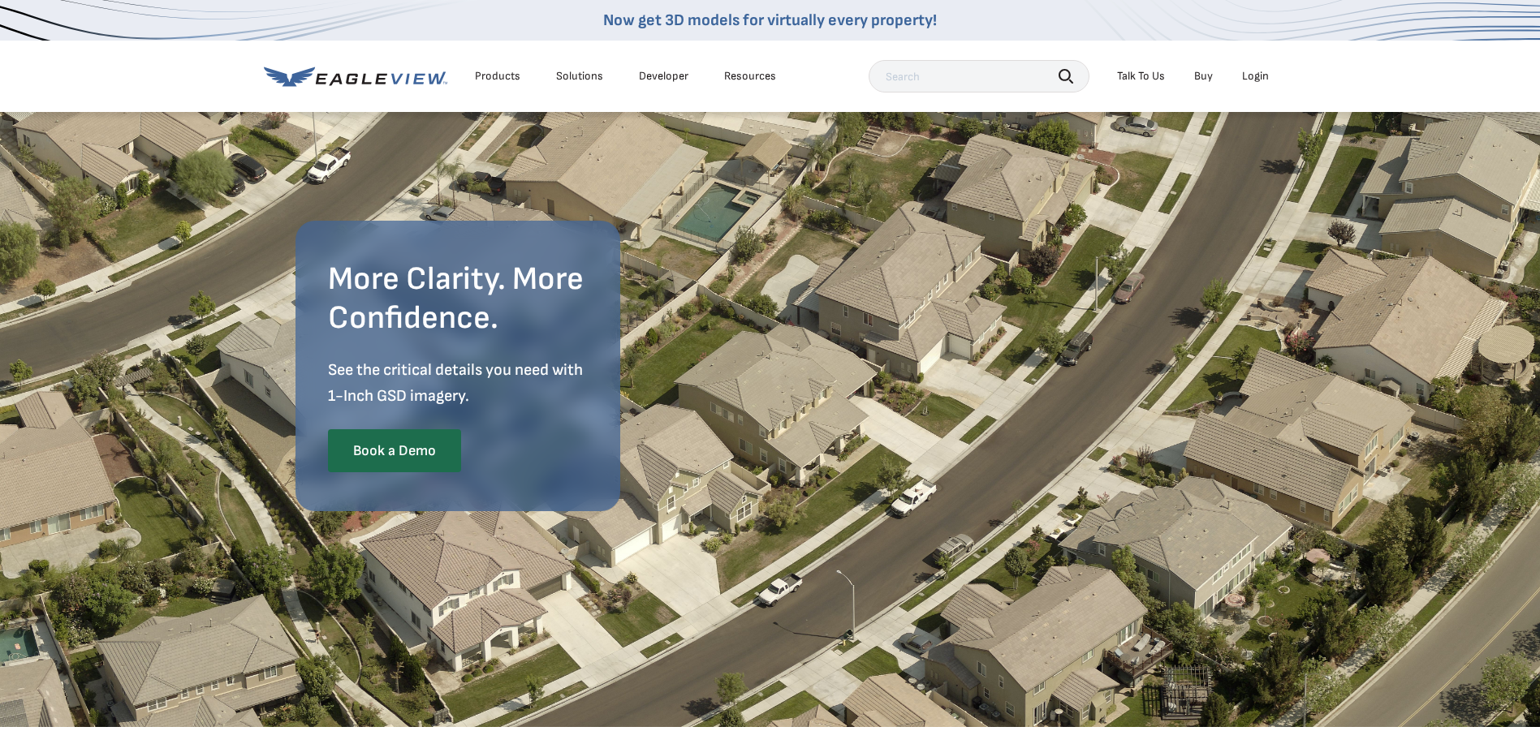
click at [763, 72] on div "Resources" at bounding box center [750, 76] width 52 height 15
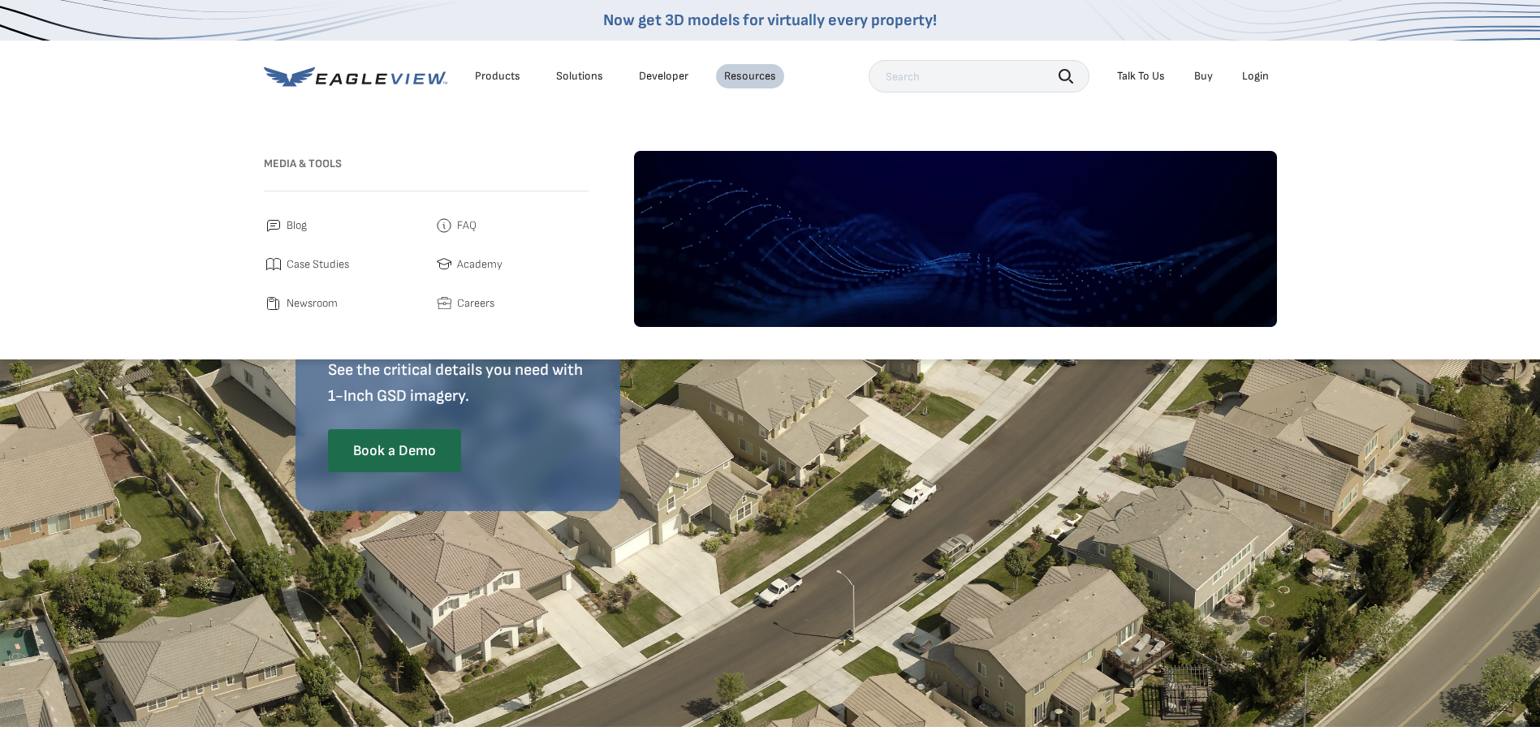
click at [330, 256] on span "Case Studies" at bounding box center [317, 264] width 62 height 19
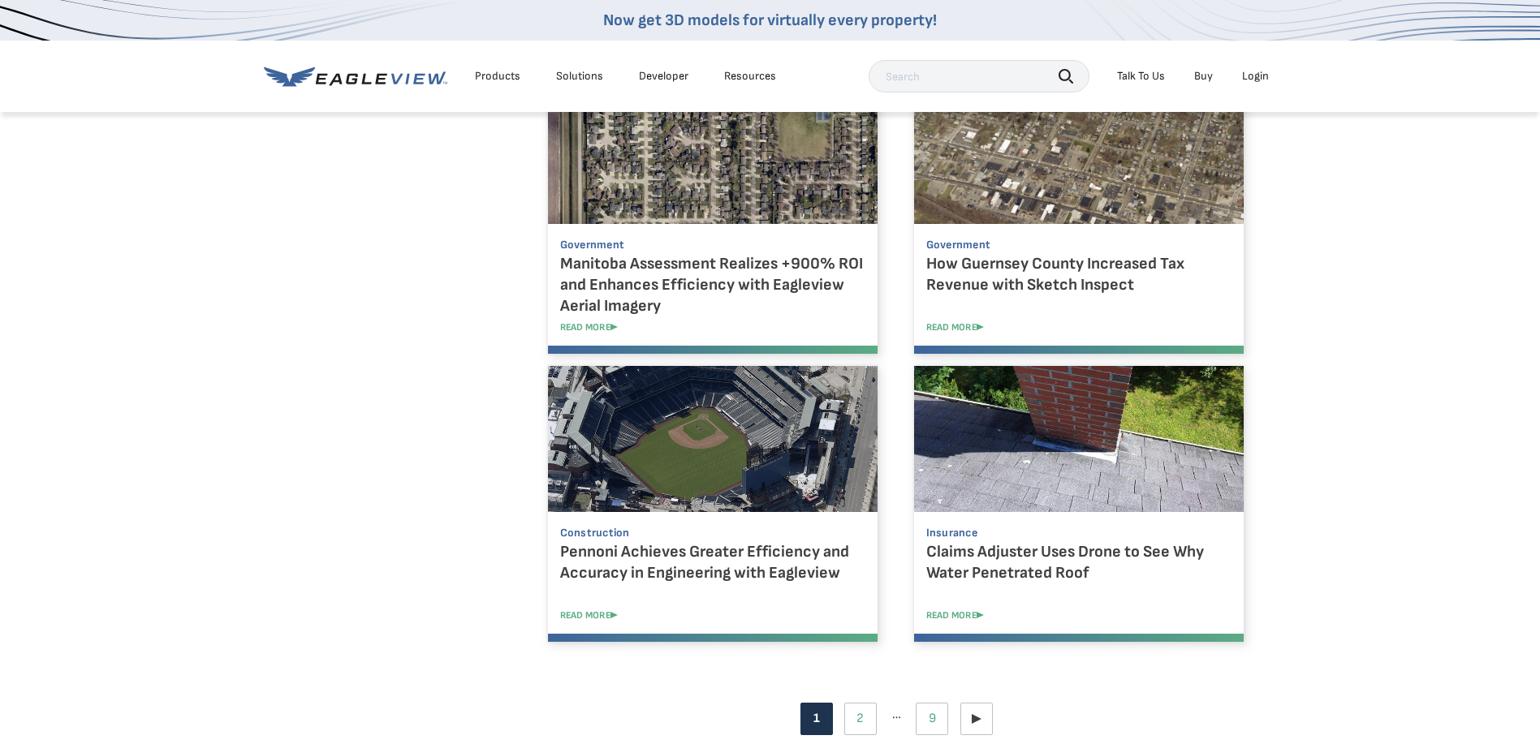
scroll to position [1380, 0]
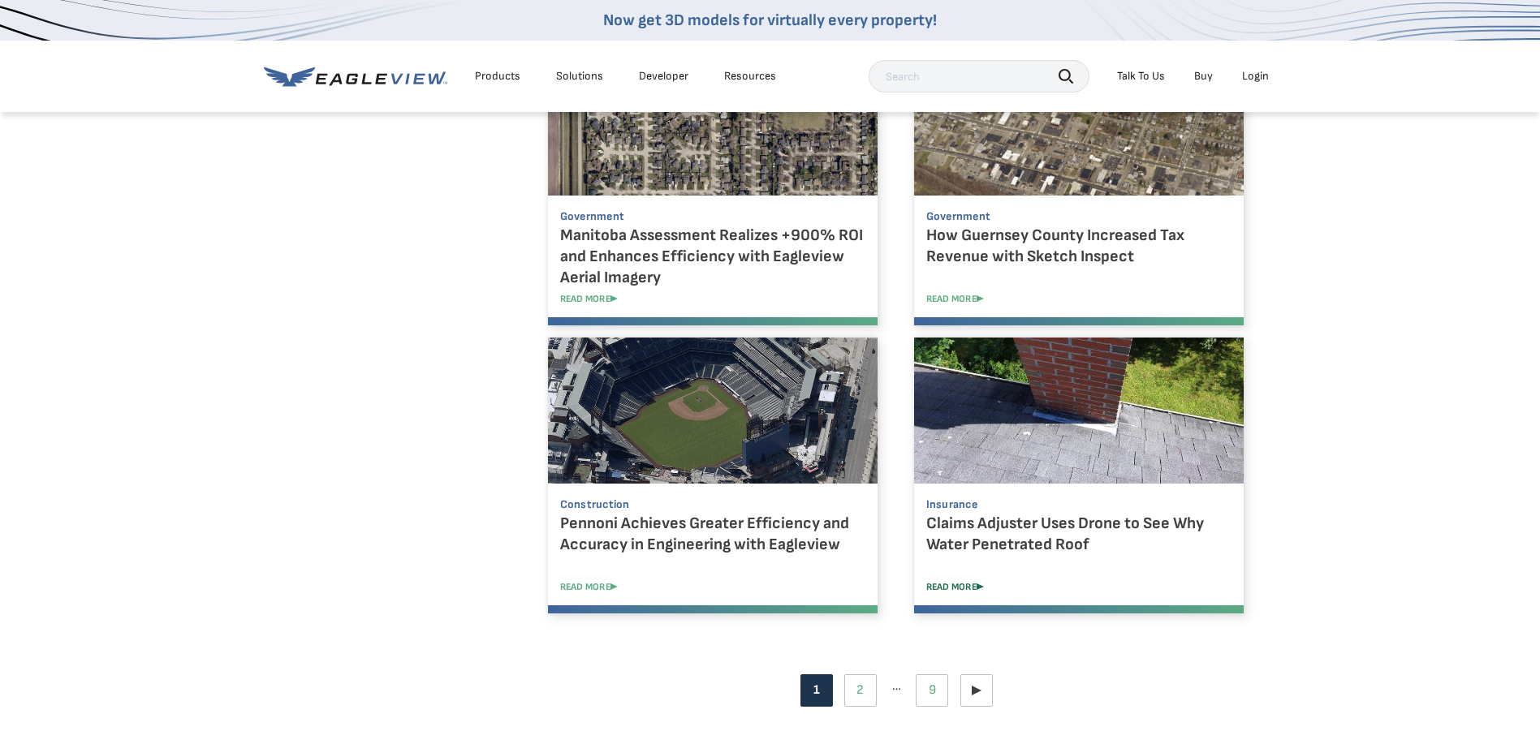
click at [967, 584] on link "READ MORE" at bounding box center [1090, 587] width 329 height 12
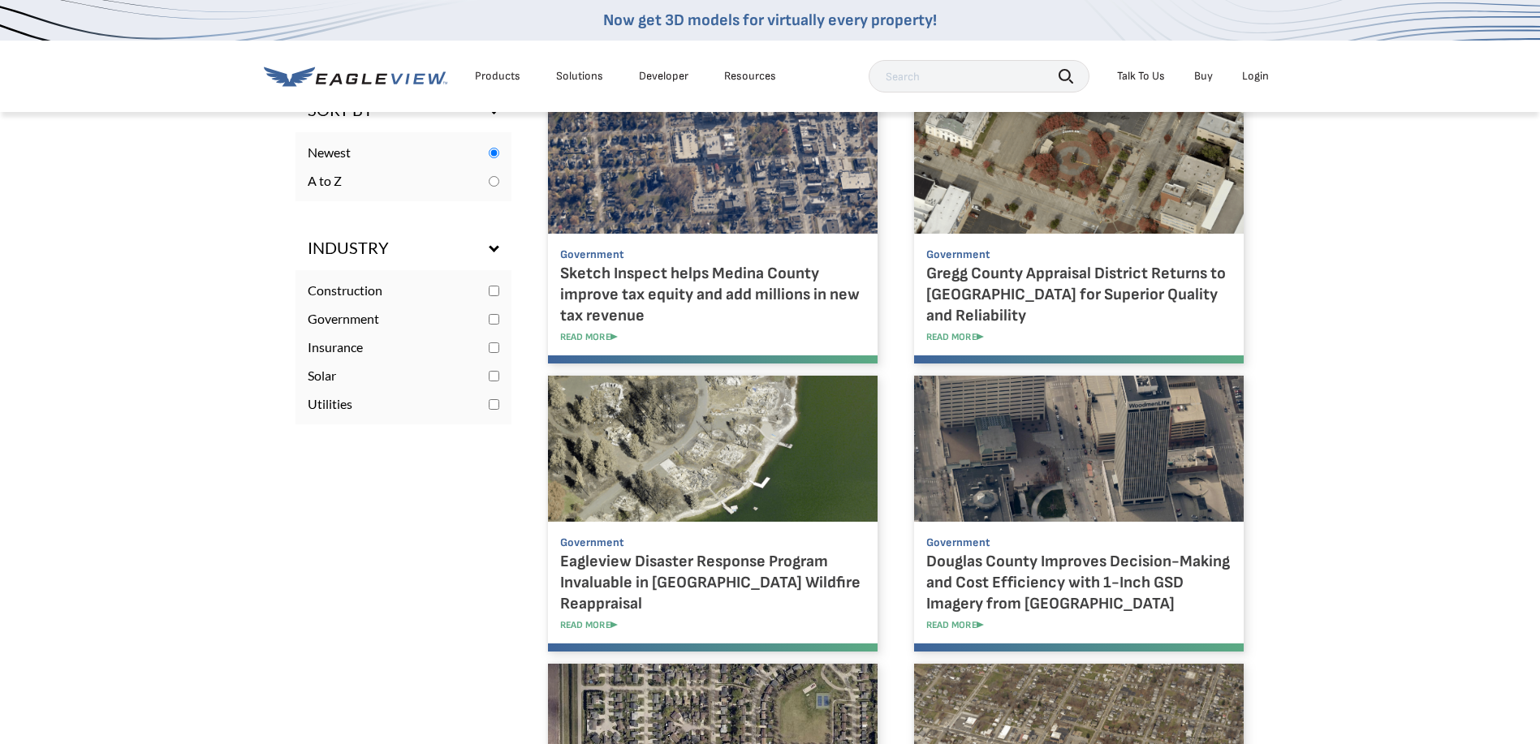
scroll to position [812, 0]
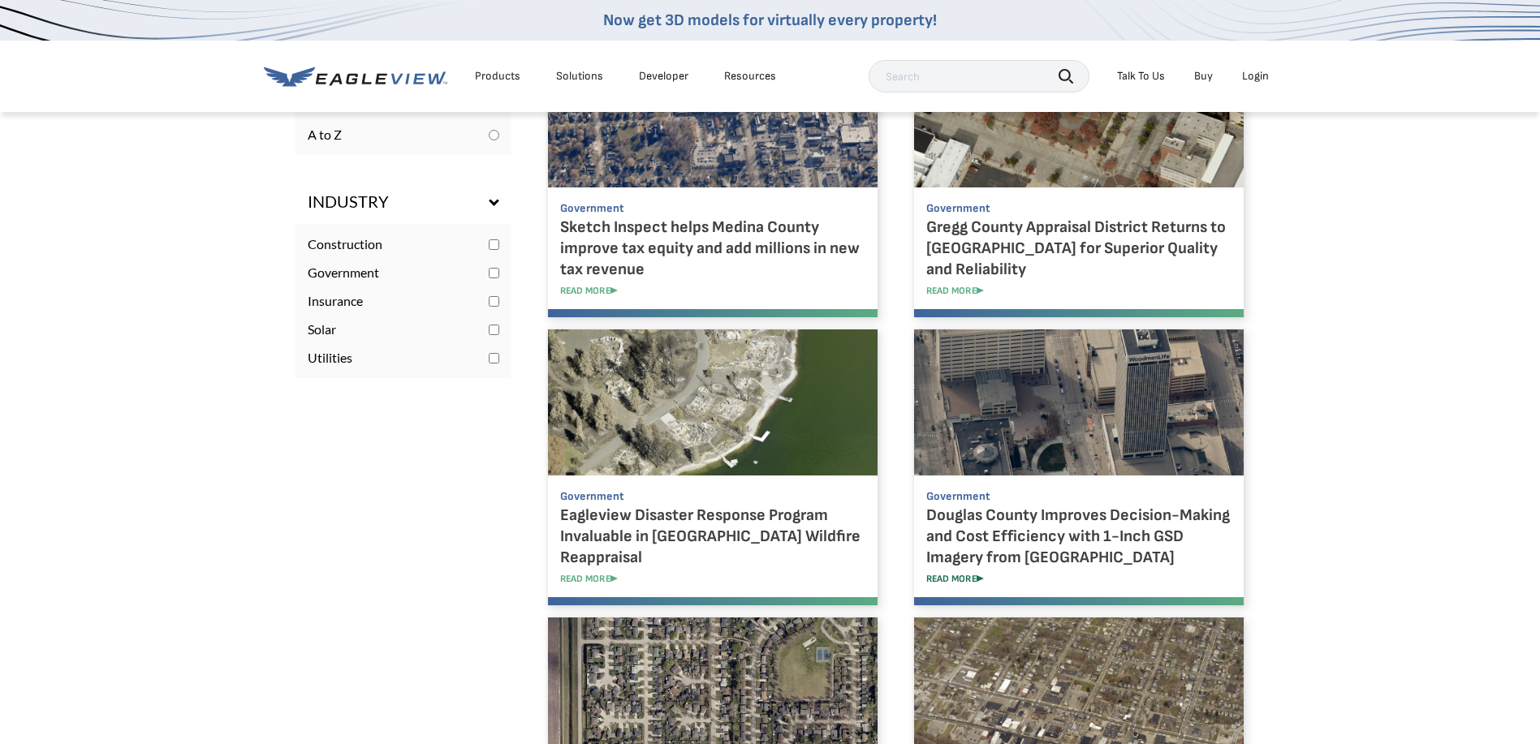
click at [956, 574] on link "READ MORE" at bounding box center [1090, 579] width 329 height 12
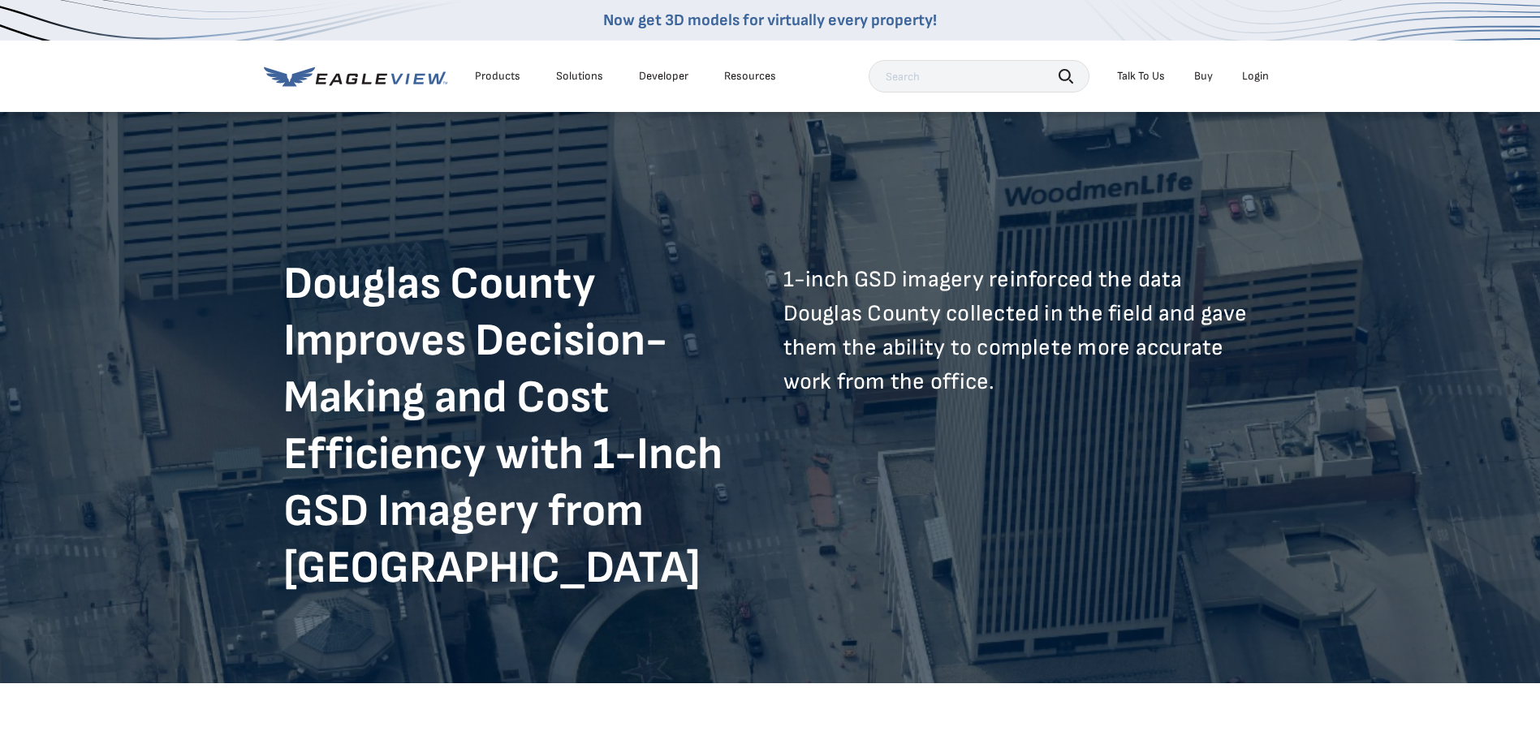
click at [411, 74] on icon at bounding box center [355, 77] width 183 height 20
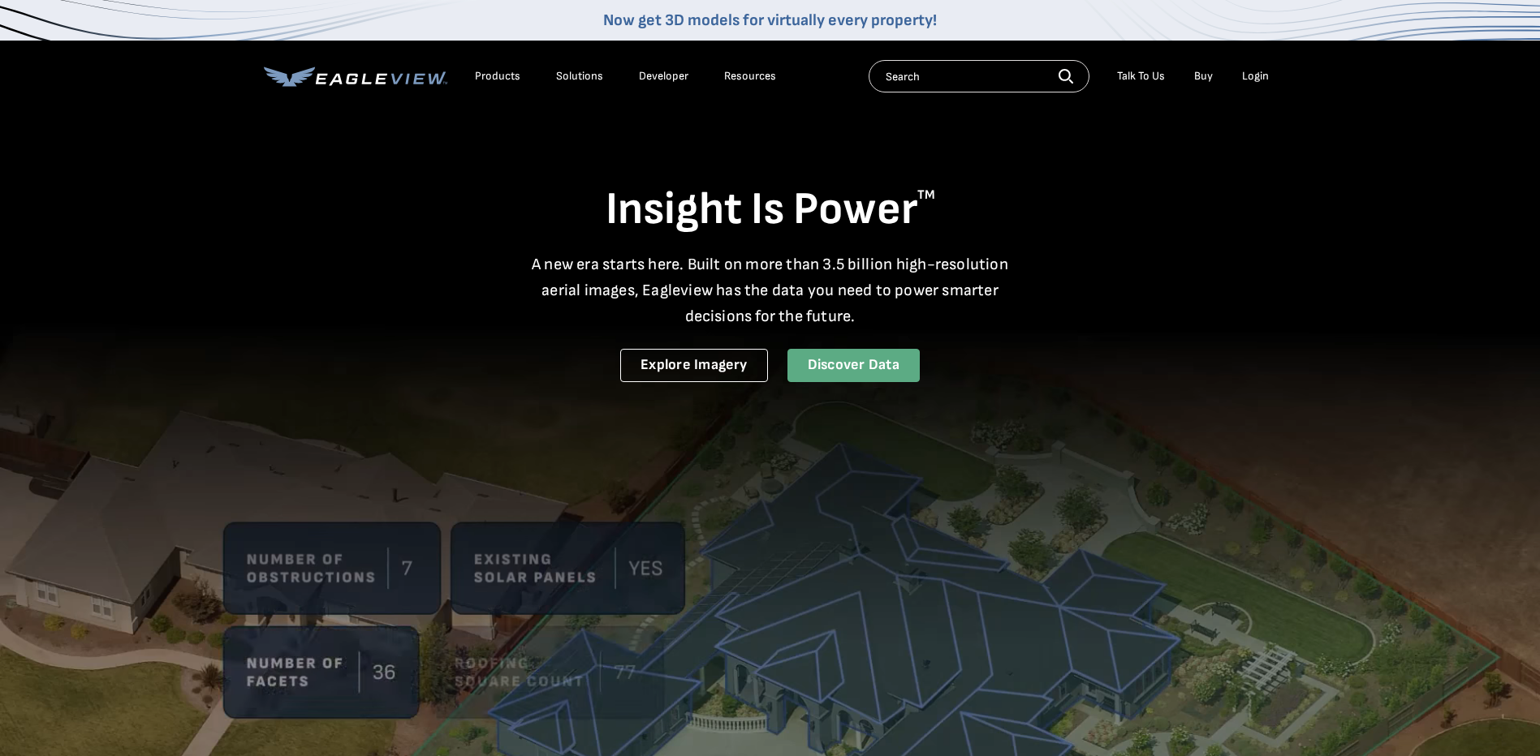
click at [829, 356] on link "Discover Data" at bounding box center [853, 365] width 132 height 33
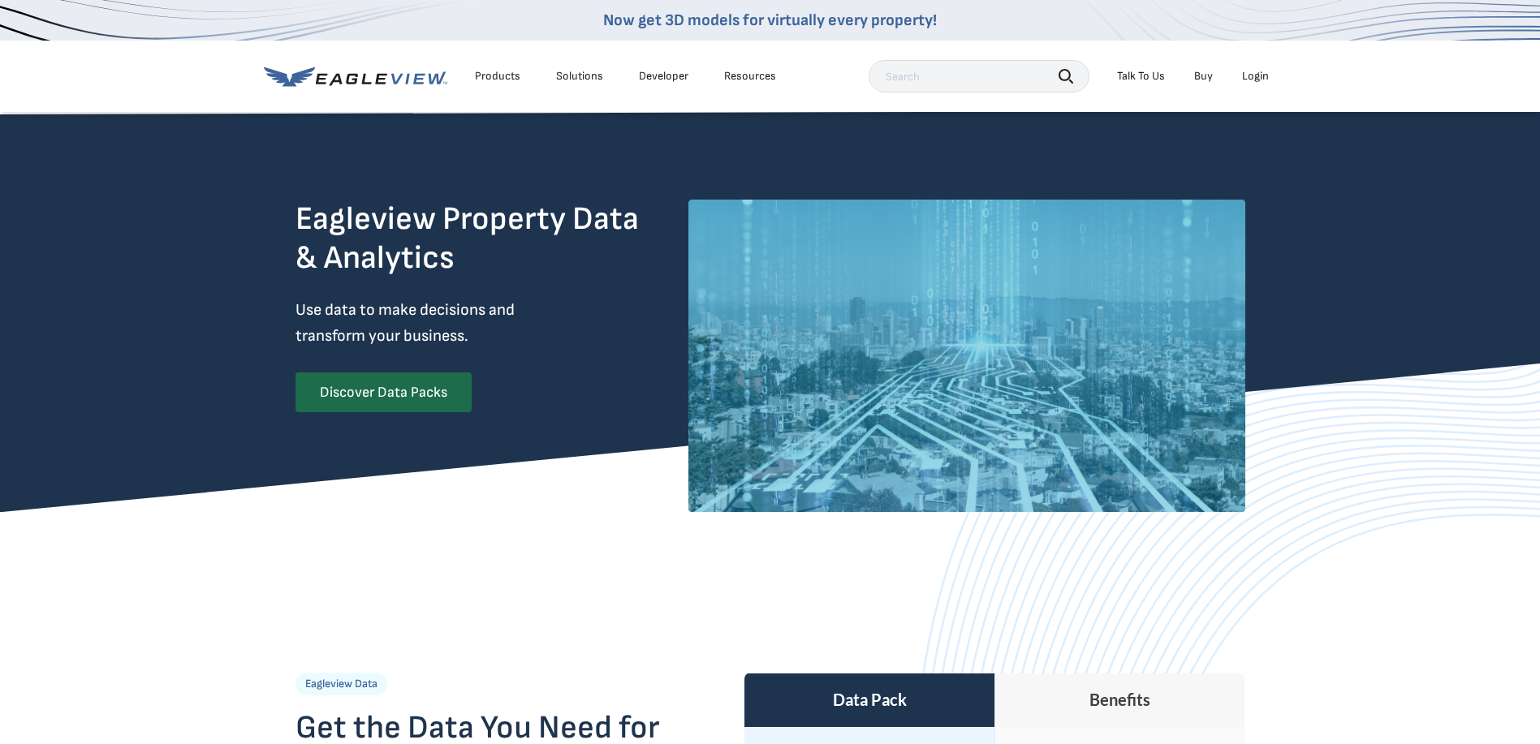
click at [454, 394] on link "Discover Data Packs" at bounding box center [383, 392] width 176 height 40
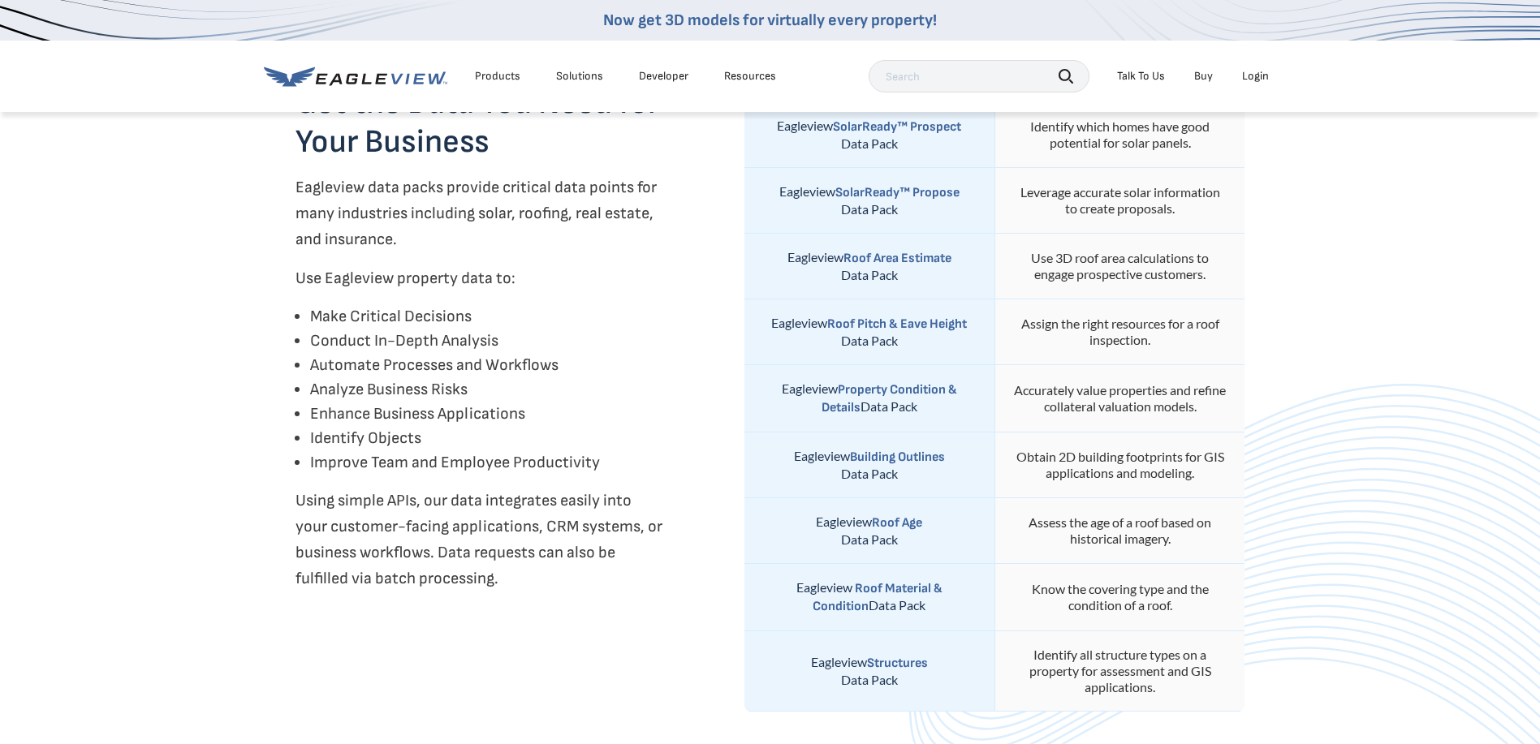
scroll to position [389, 0]
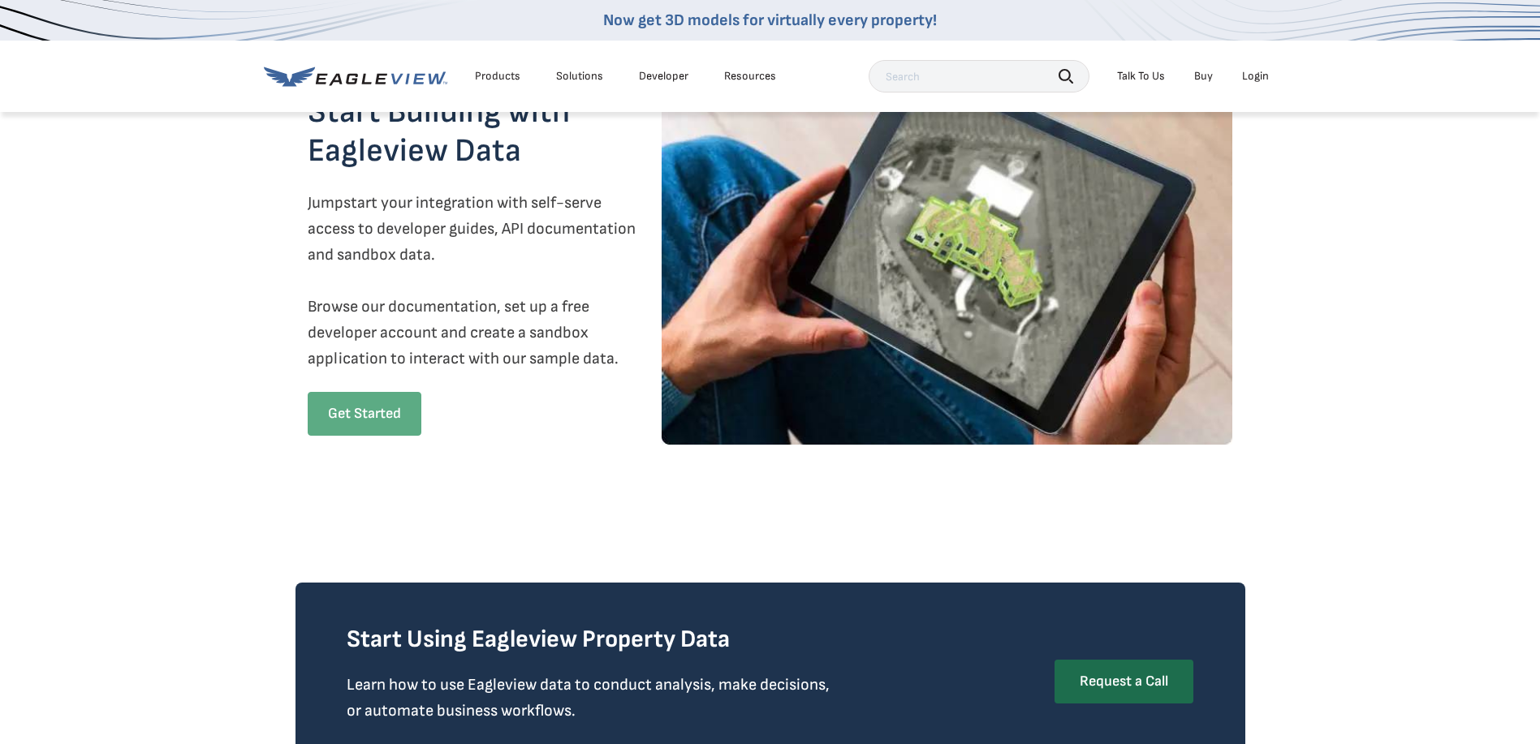
scroll to position [2353, 0]
